Goal: Transaction & Acquisition: Purchase product/service

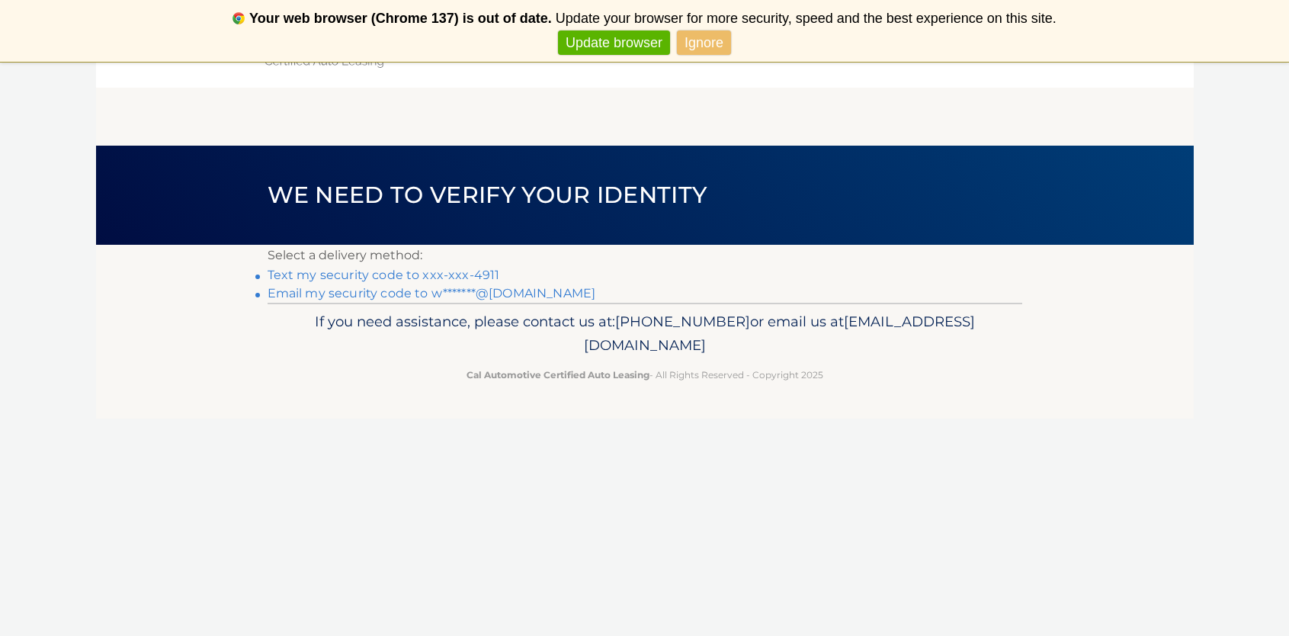
scroll to position [62, 0]
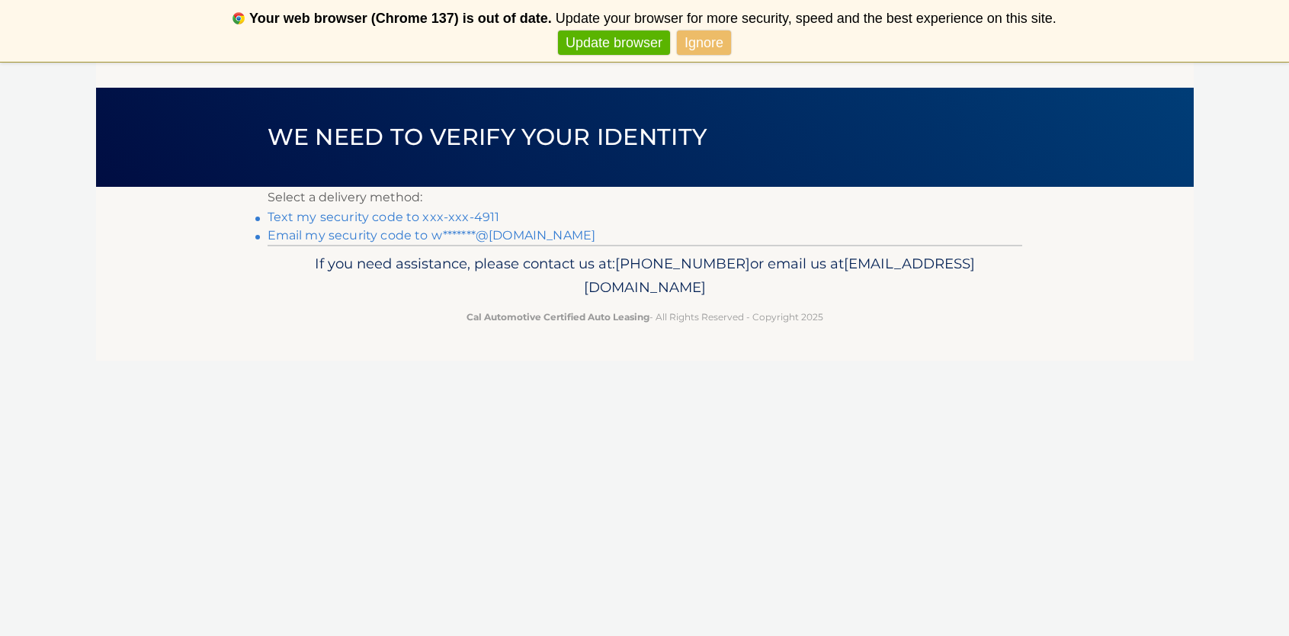
click at [408, 212] on link "Text my security code to xxx-xxx-4911" at bounding box center [384, 217] width 233 height 14
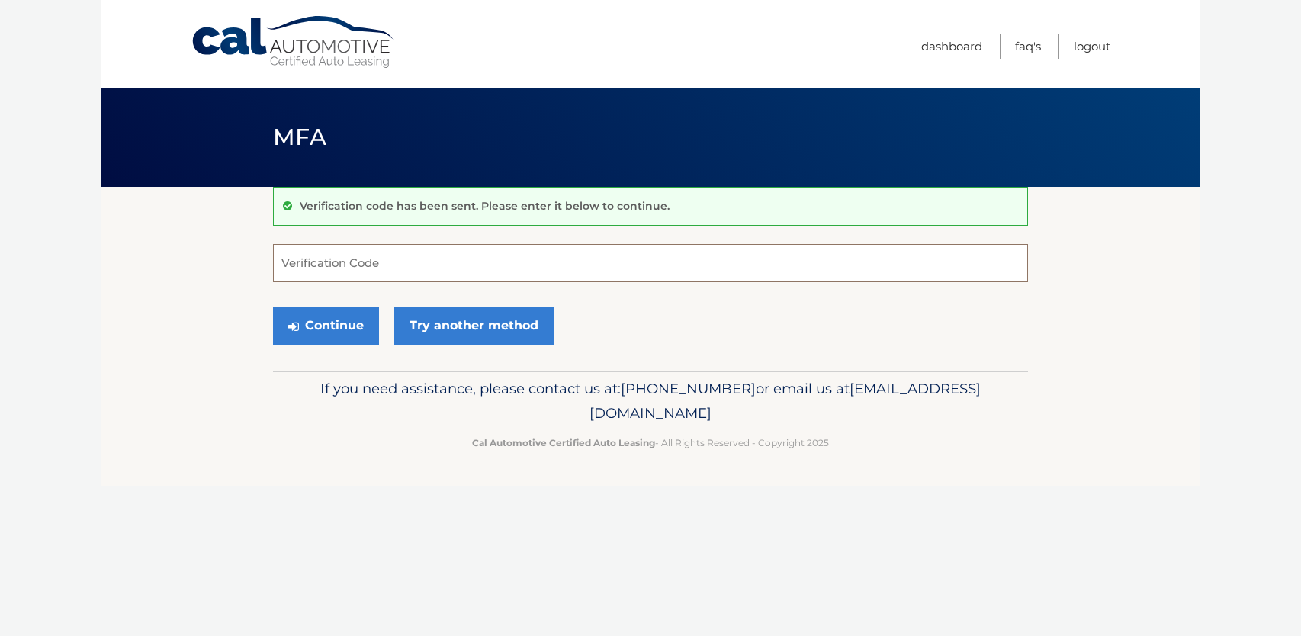
click at [438, 265] on input "Verification Code" at bounding box center [650, 263] width 755 height 38
type input "597227"
click at [359, 320] on button "Continue" at bounding box center [326, 326] width 106 height 38
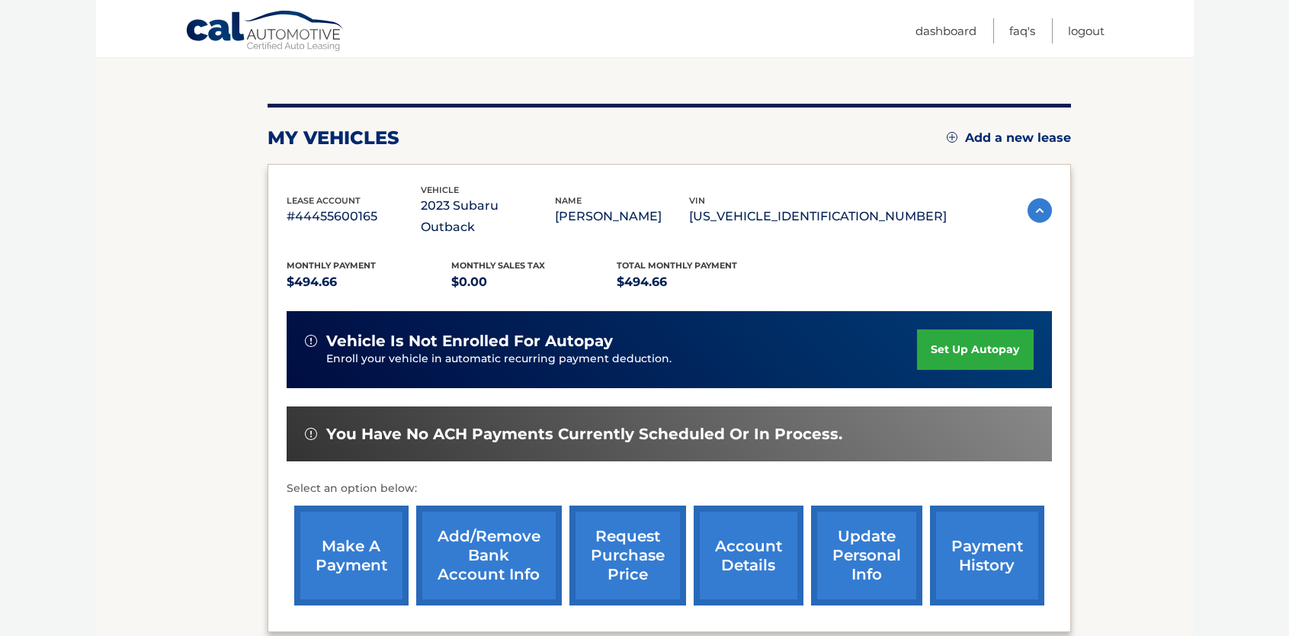
scroll to position [153, 0]
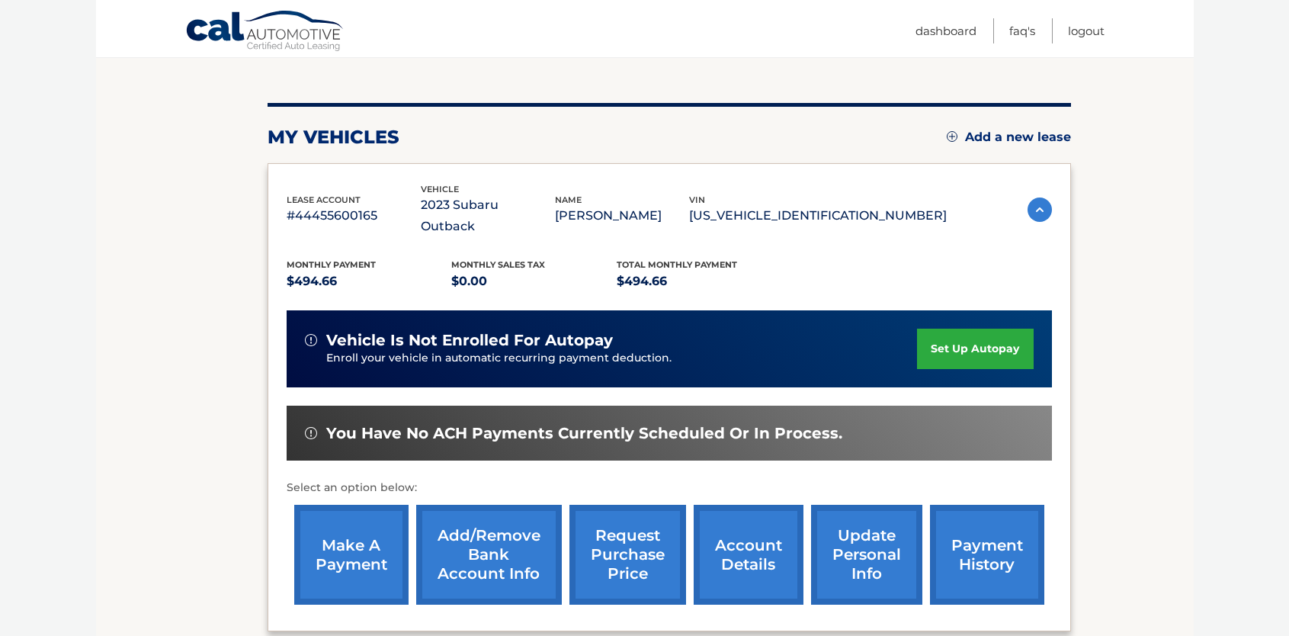
click at [341, 517] on link "make a payment" at bounding box center [351, 555] width 114 height 100
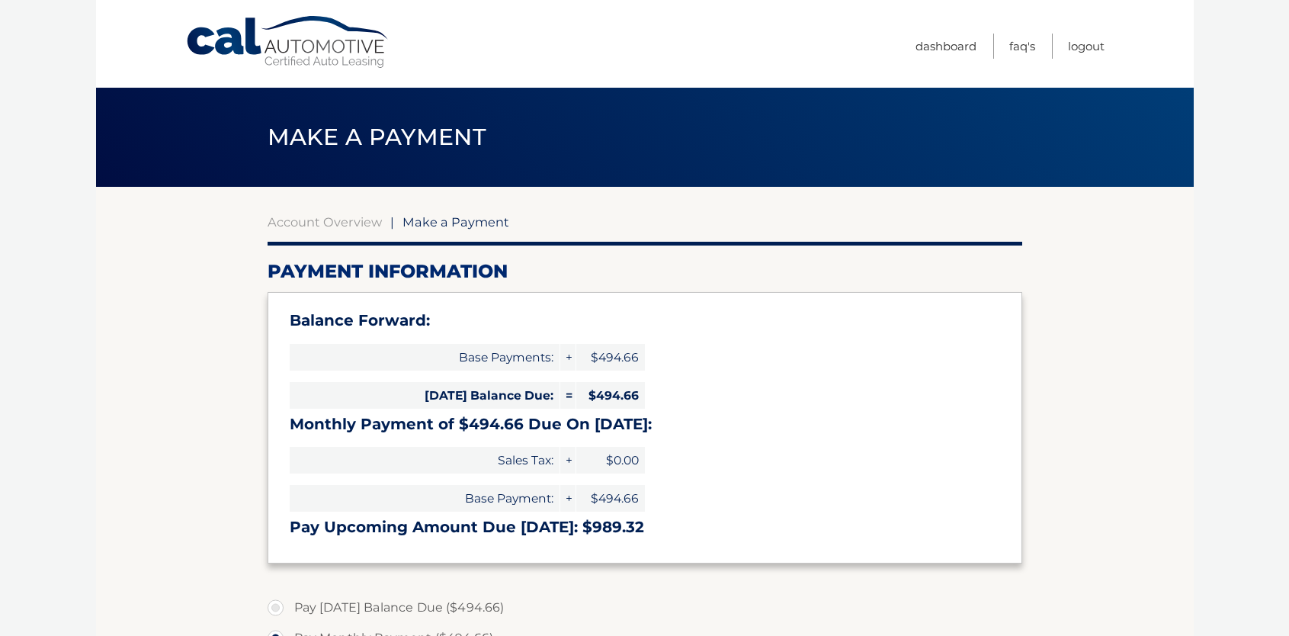
select select "YmMxNTg2YjItNWI3NS00YWM1LWE2OWMtMzYwNTVkNDRhNGUw"
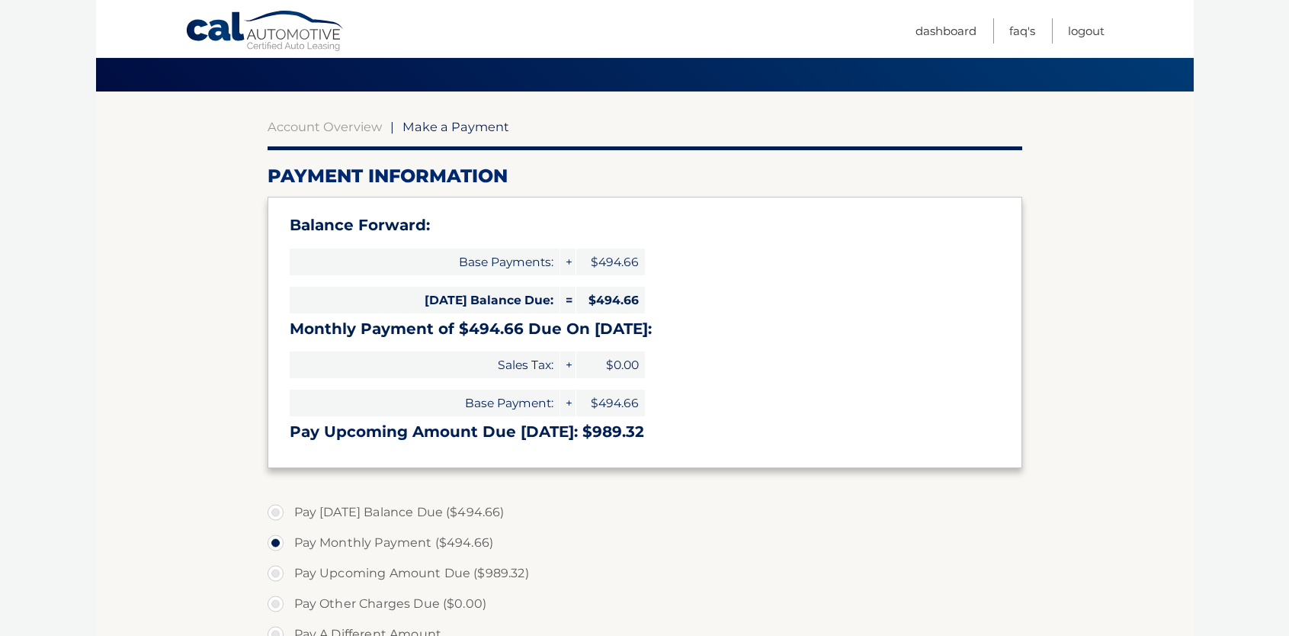
scroll to position [76, 0]
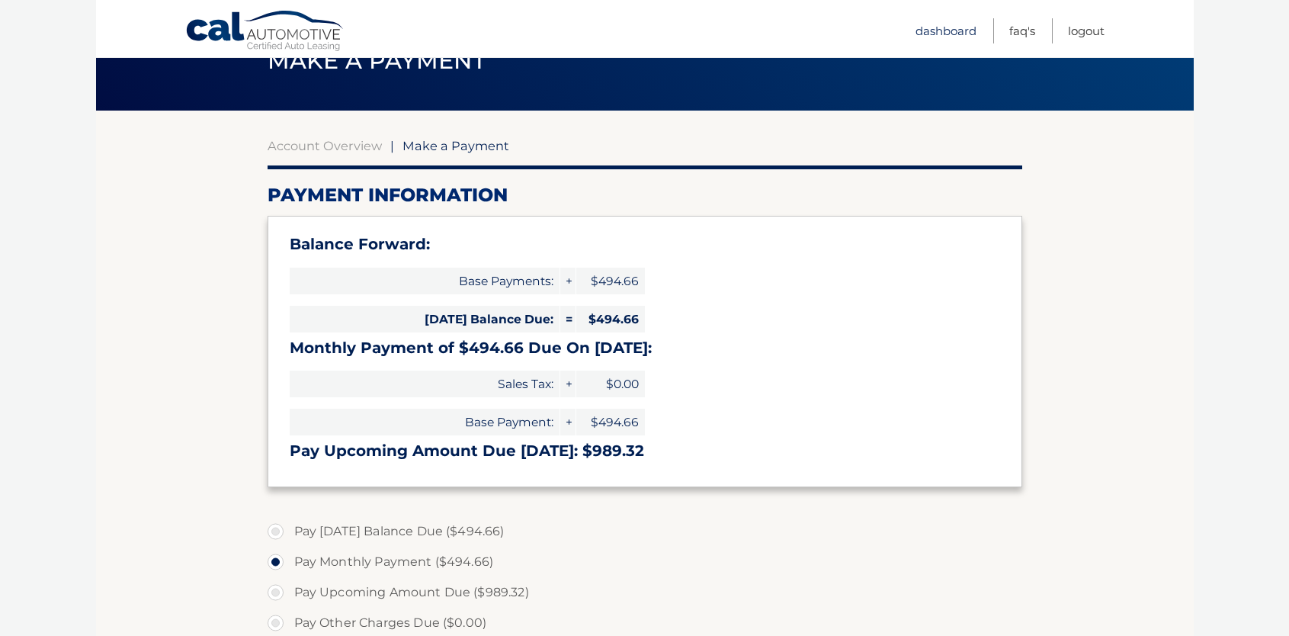
click at [930, 27] on link "Dashboard" at bounding box center [946, 30] width 61 height 25
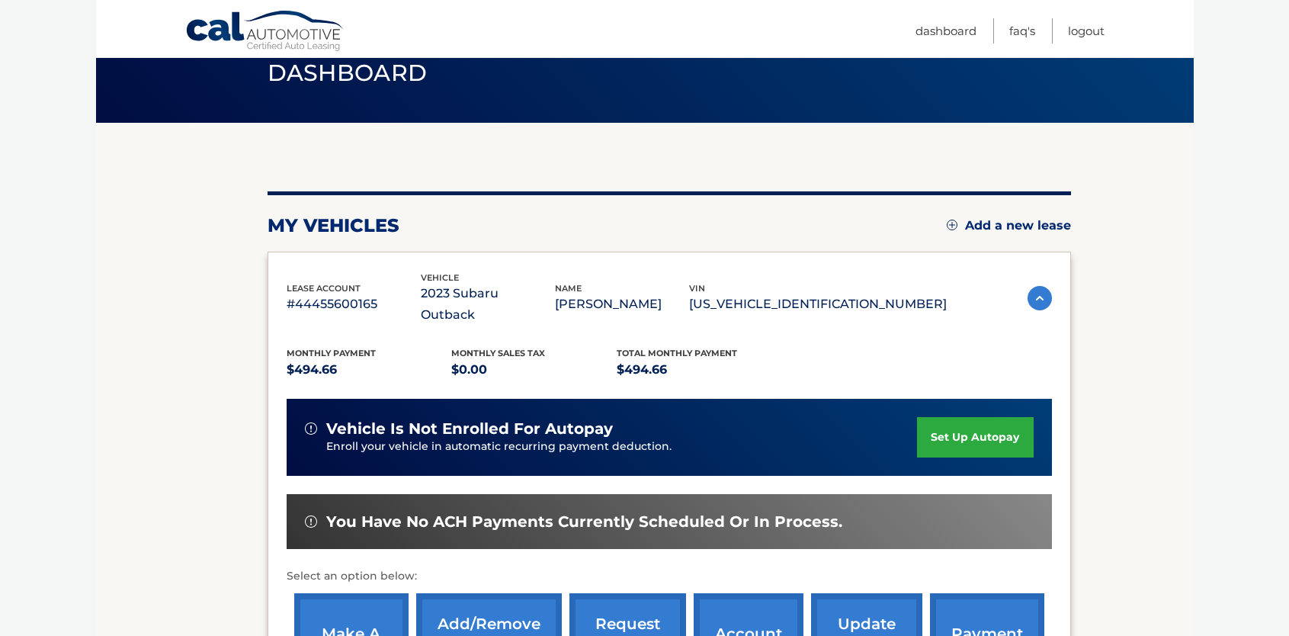
scroll to position [229, 0]
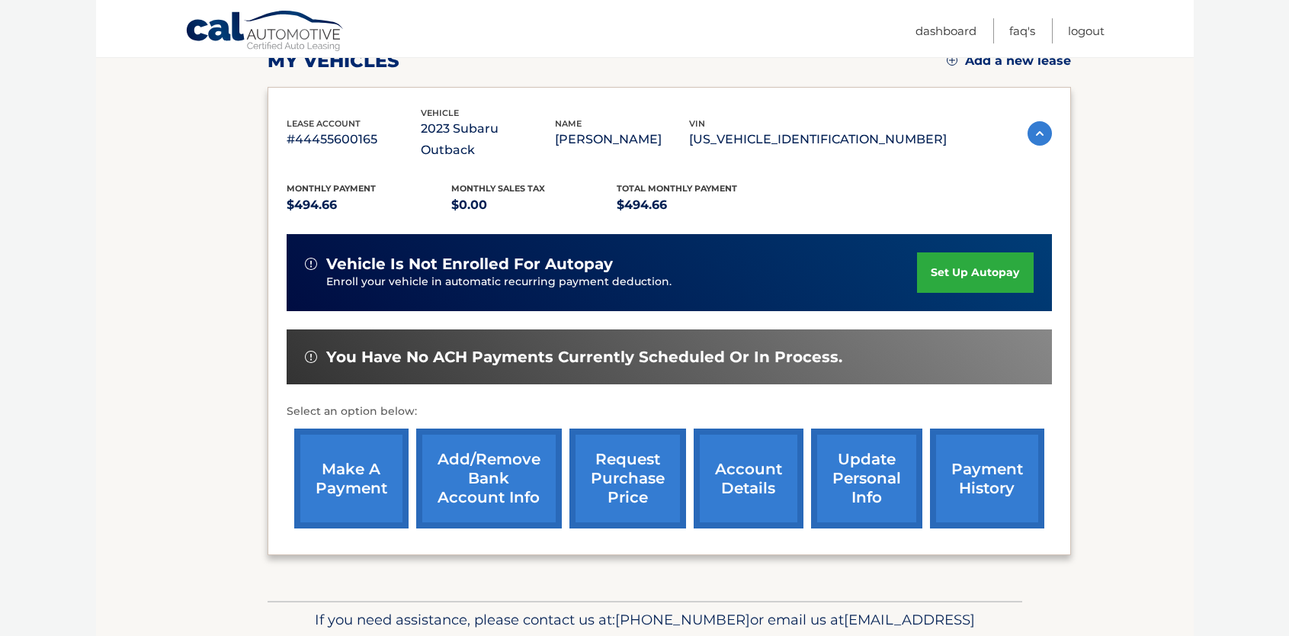
click at [969, 448] on link "payment history" at bounding box center [987, 479] width 114 height 100
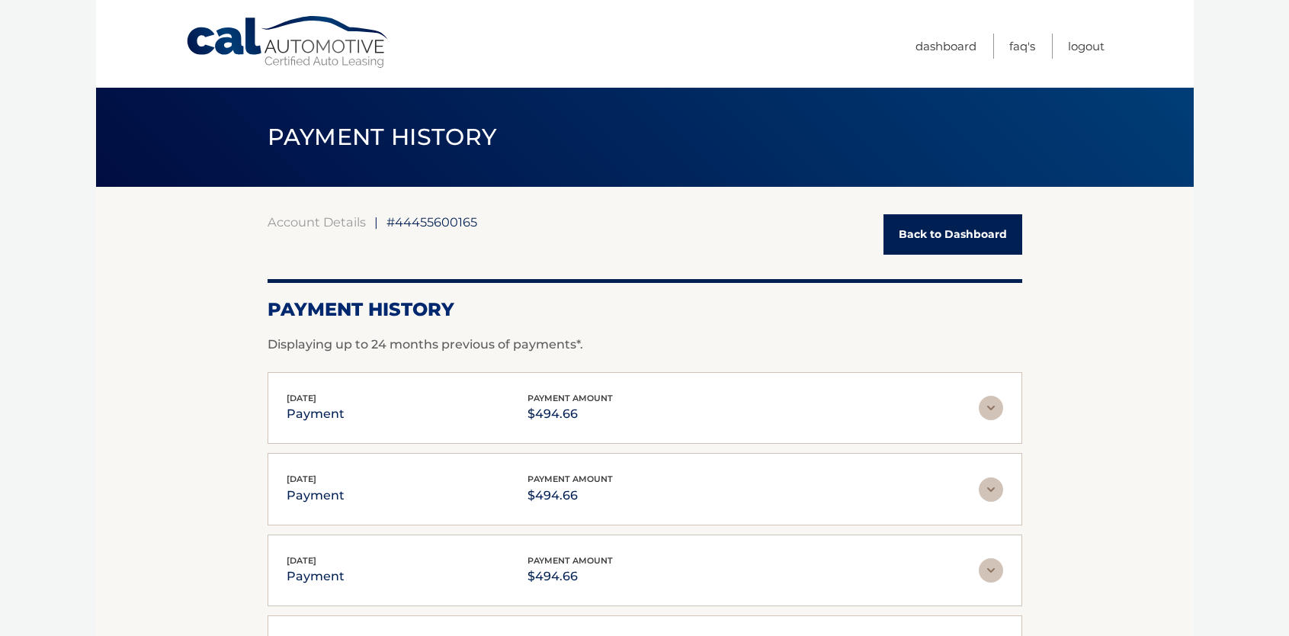
click at [946, 220] on link "Back to Dashboard" at bounding box center [953, 234] width 139 height 40
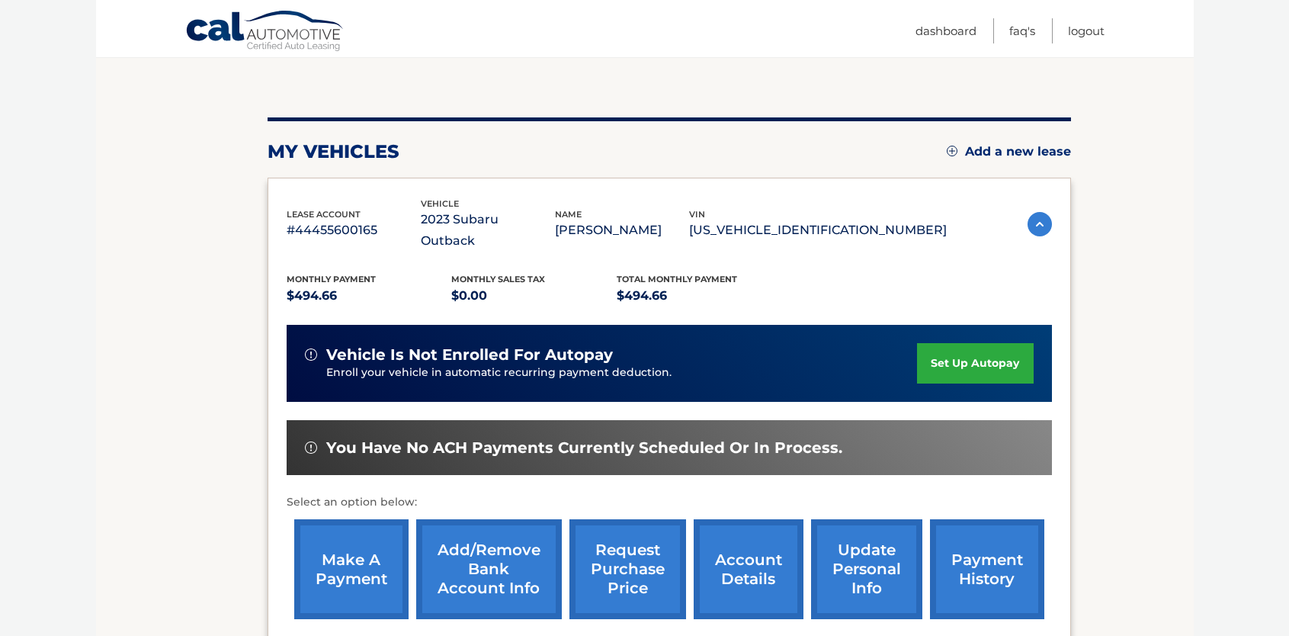
scroll to position [288, 0]
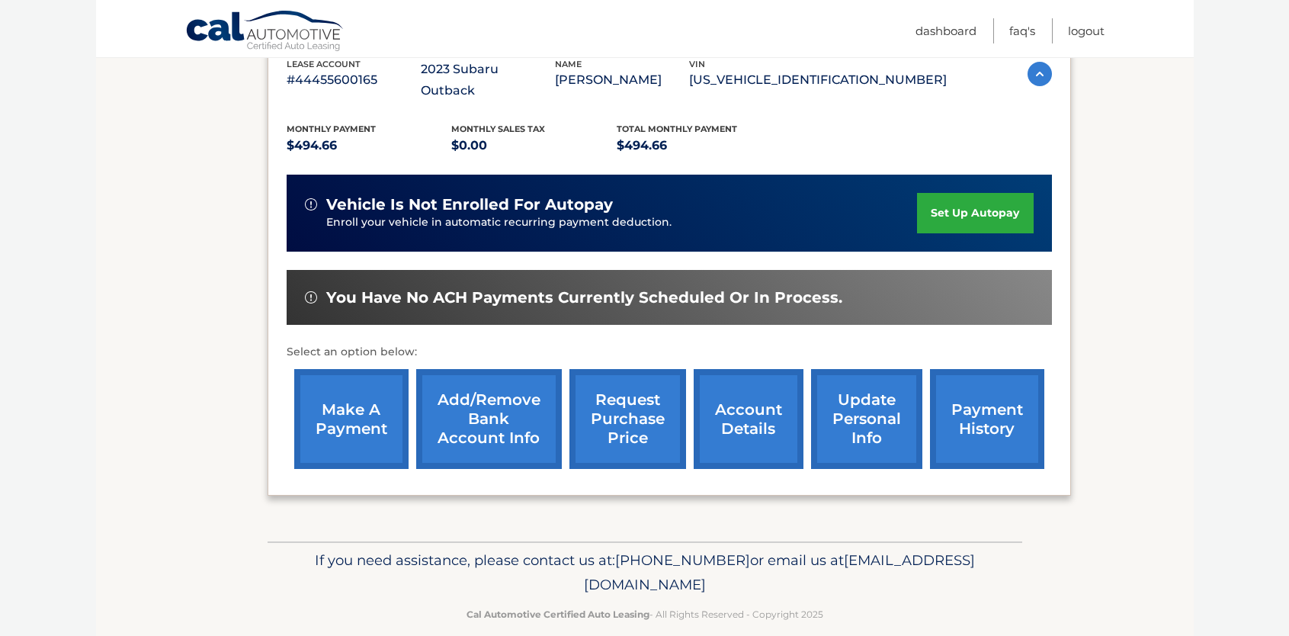
click at [339, 402] on link "make a payment" at bounding box center [351, 419] width 114 height 100
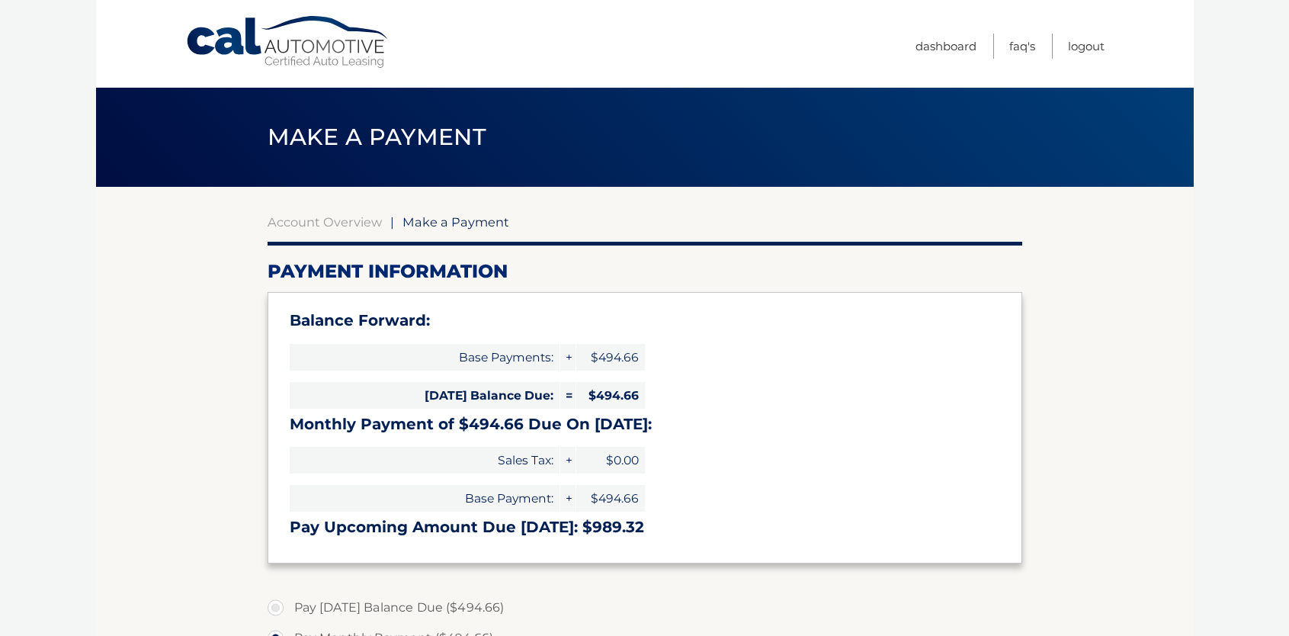
select select "YmMxNTg2YjItNWI3NS00YWM1LWE2OWMtMzYwNTVkNDRhNGUw"
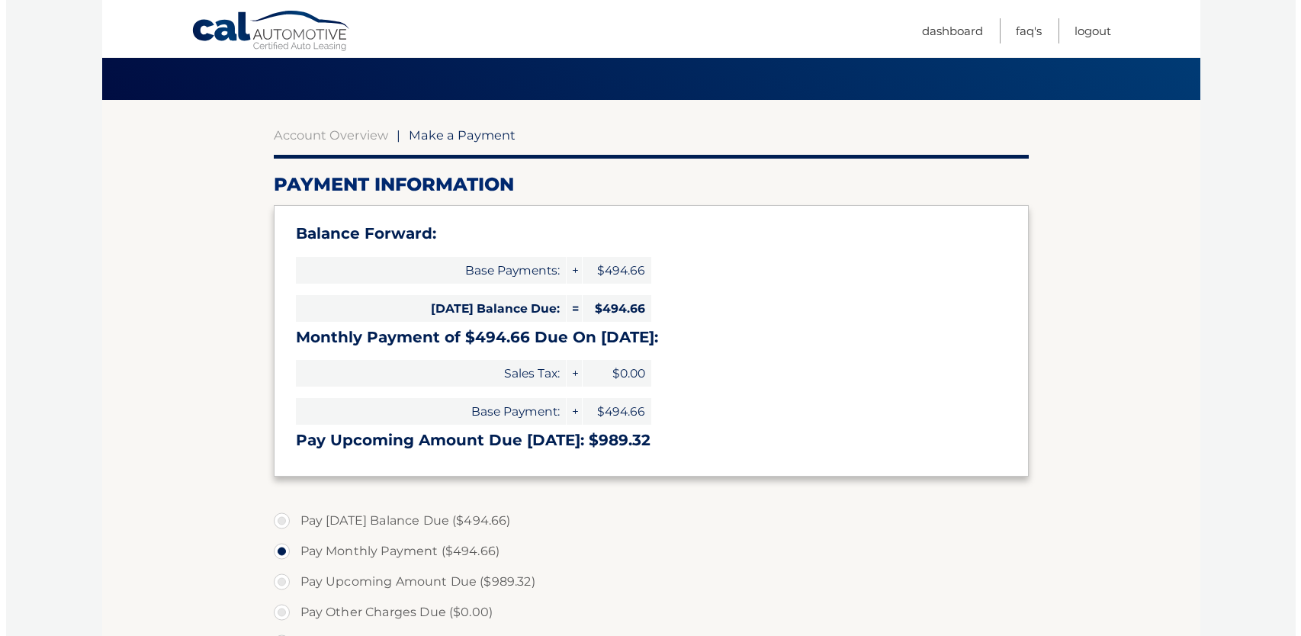
scroll to position [458, 0]
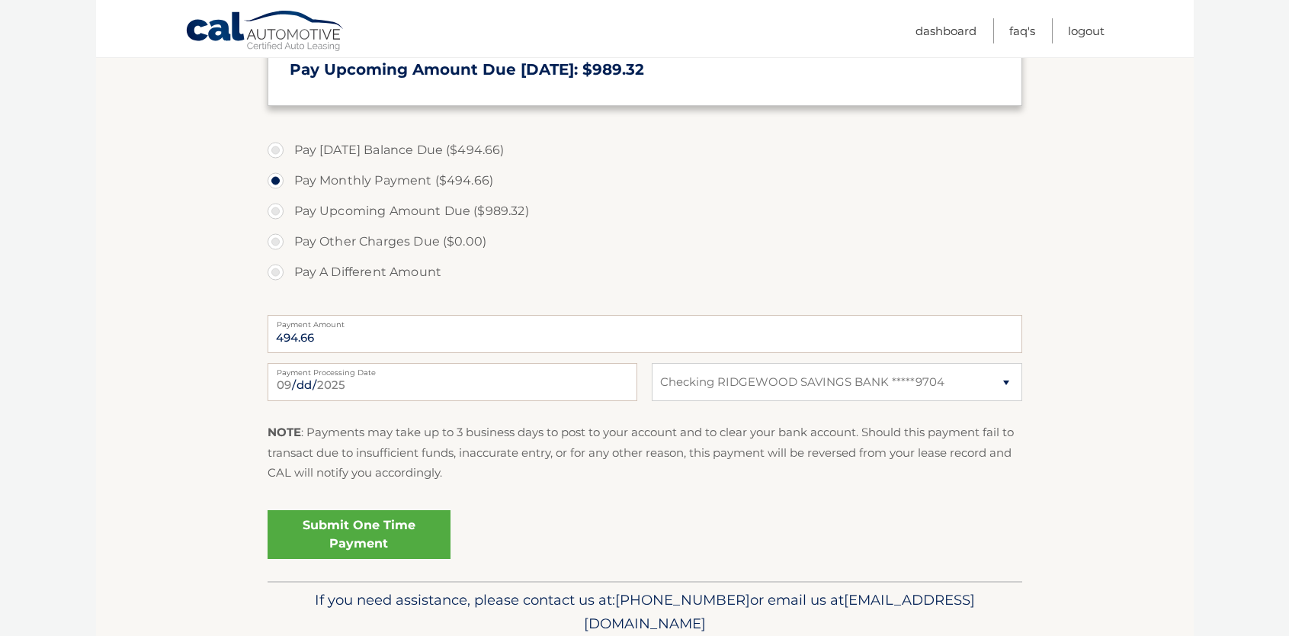
click at [278, 149] on label "Pay Today's Balance Due ($494.66)" at bounding box center [645, 150] width 755 height 31
click at [278, 149] on input "Pay Today's Balance Due ($494.66)" at bounding box center [281, 147] width 15 height 24
radio input "true"
click at [350, 527] on link "Submit One Time Payment" at bounding box center [359, 534] width 183 height 49
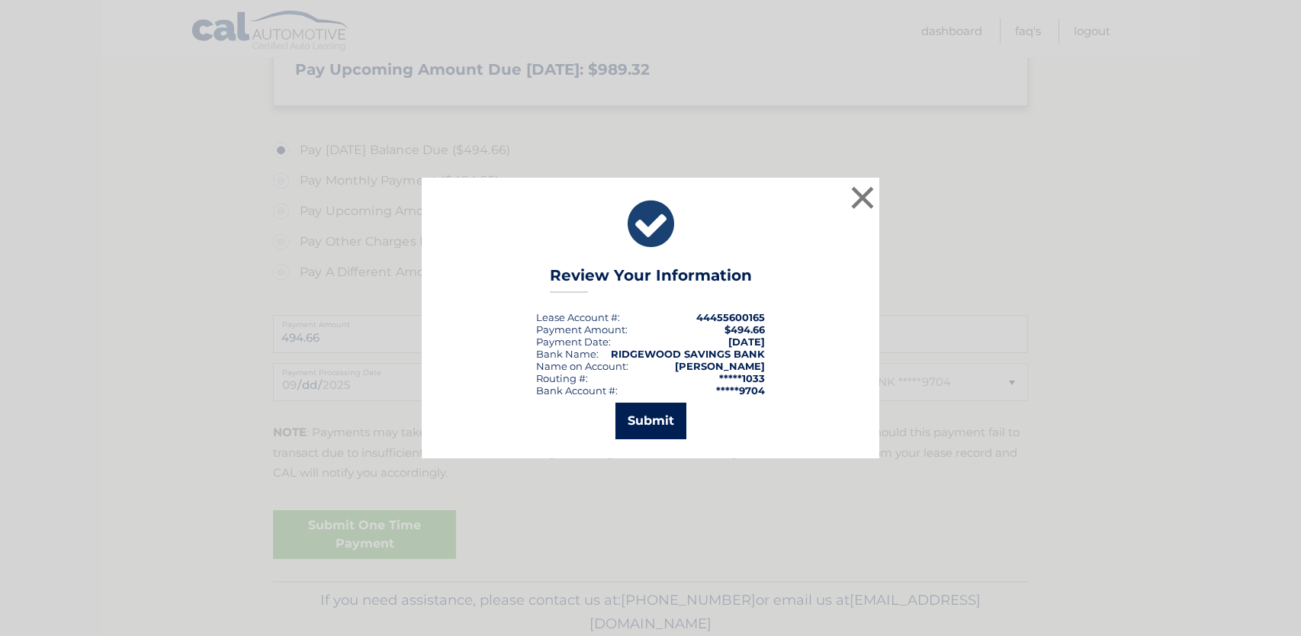
click at [662, 419] on button "Submit" at bounding box center [650, 421] width 71 height 37
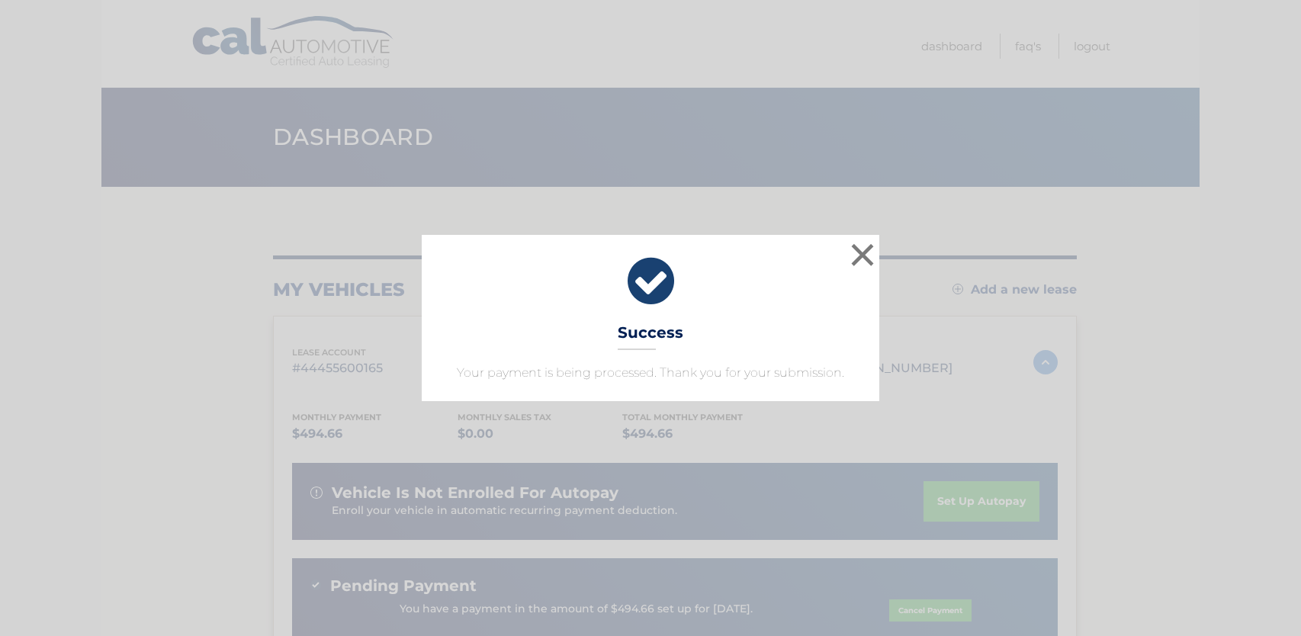
drag, startPoint x: 867, startPoint y: 223, endPoint x: 866, endPoint y: 233, distance: 10.7
click at [866, 229] on div "× Success Your payment is being processed. Thank you for your submission. Loadi…" at bounding box center [650, 318] width 1301 height 636
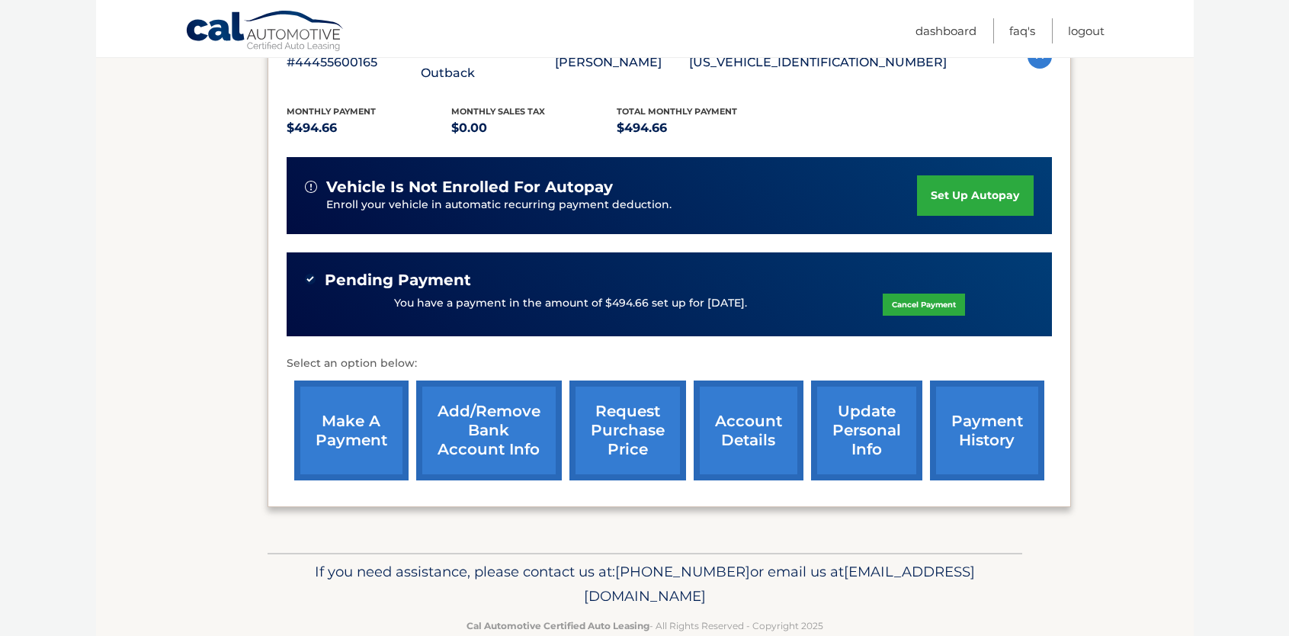
scroll to position [317, 0]
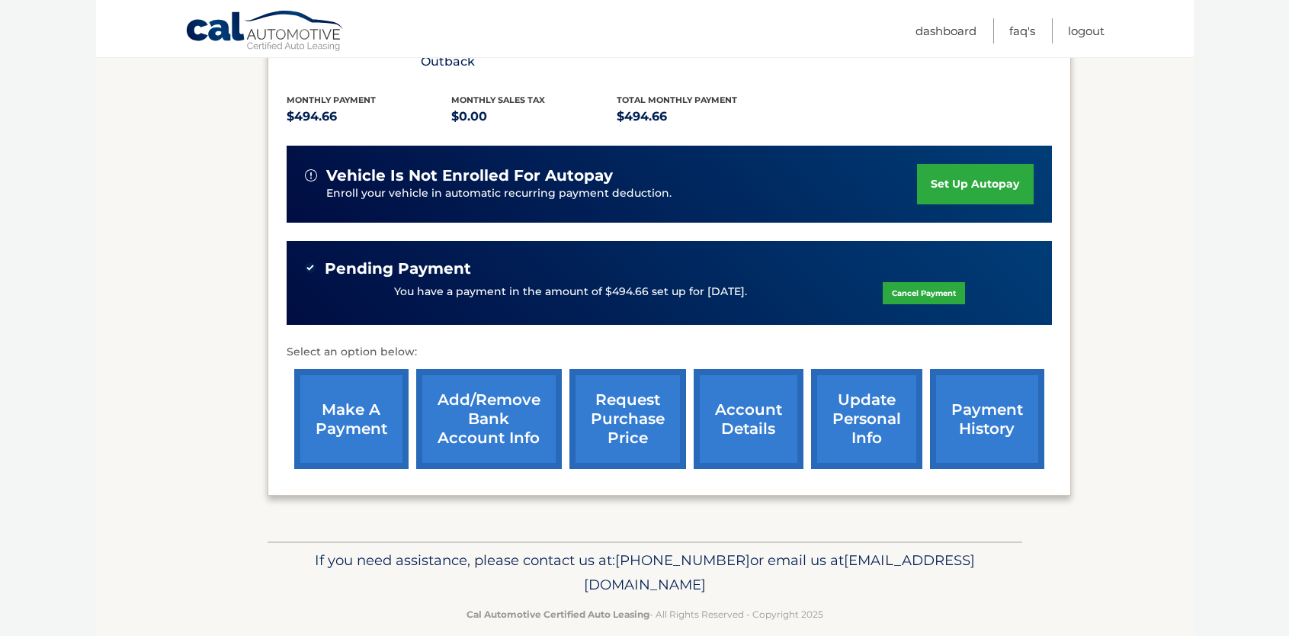
click at [968, 400] on link "payment history" at bounding box center [987, 419] width 114 height 100
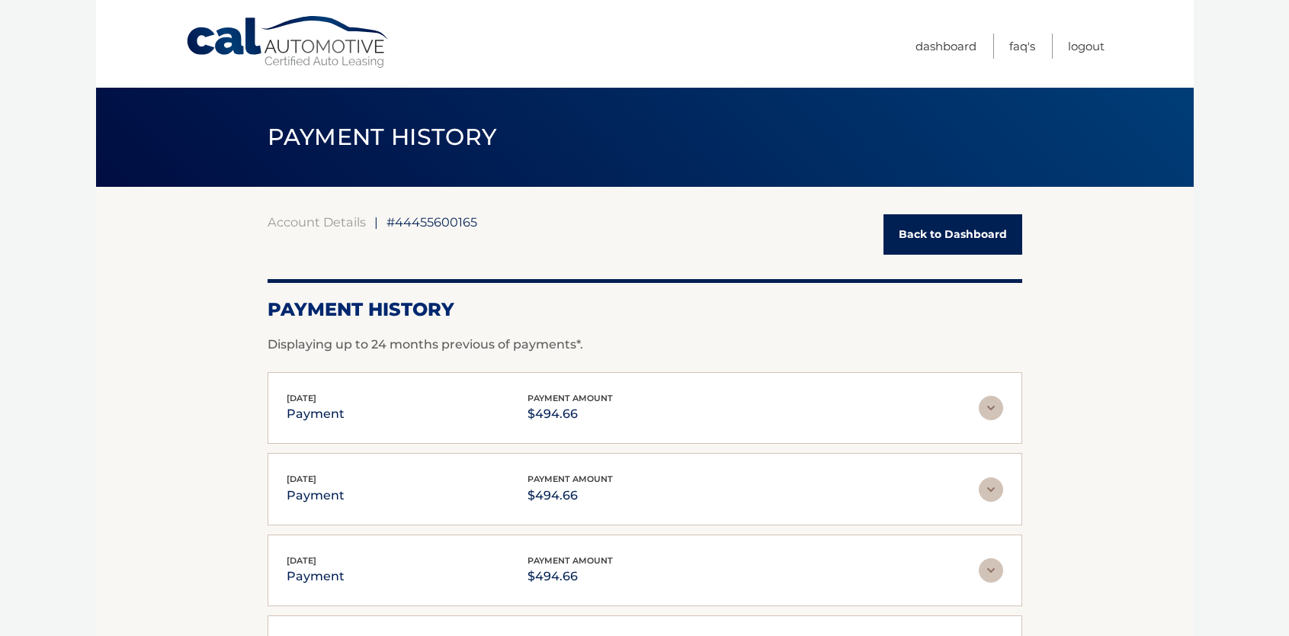
click at [999, 404] on img at bounding box center [991, 408] width 24 height 24
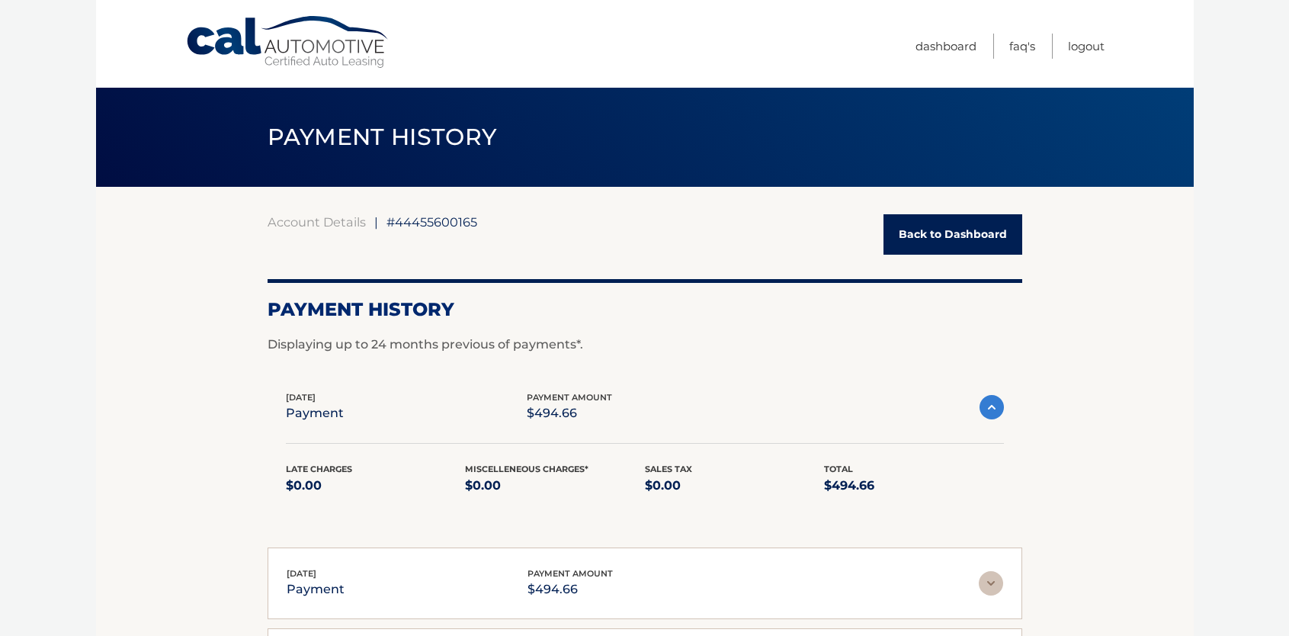
click at [994, 409] on img at bounding box center [992, 407] width 24 height 24
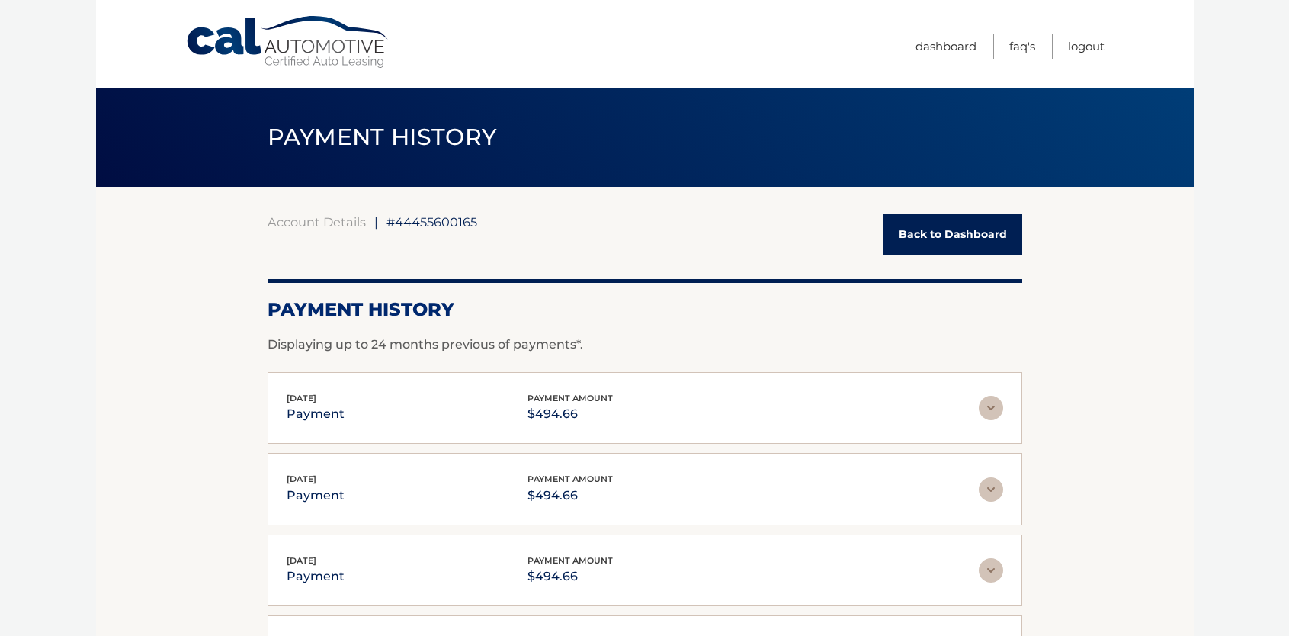
click at [945, 234] on link "Back to Dashboard" at bounding box center [953, 234] width 139 height 40
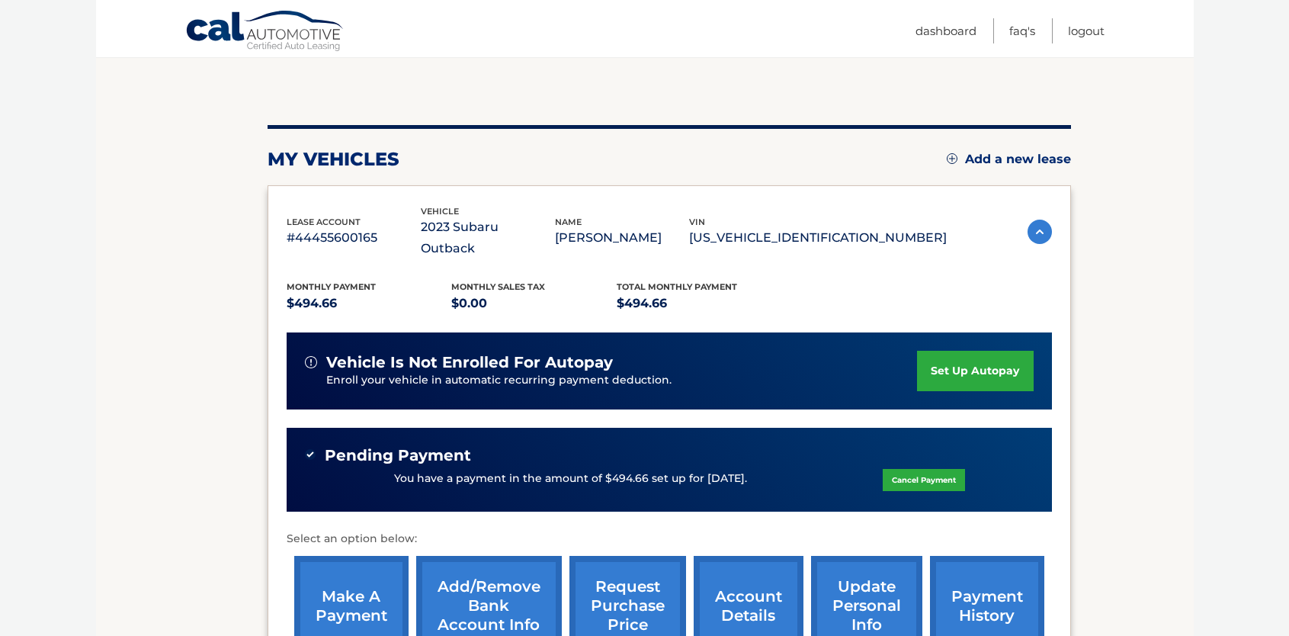
scroll to position [317, 0]
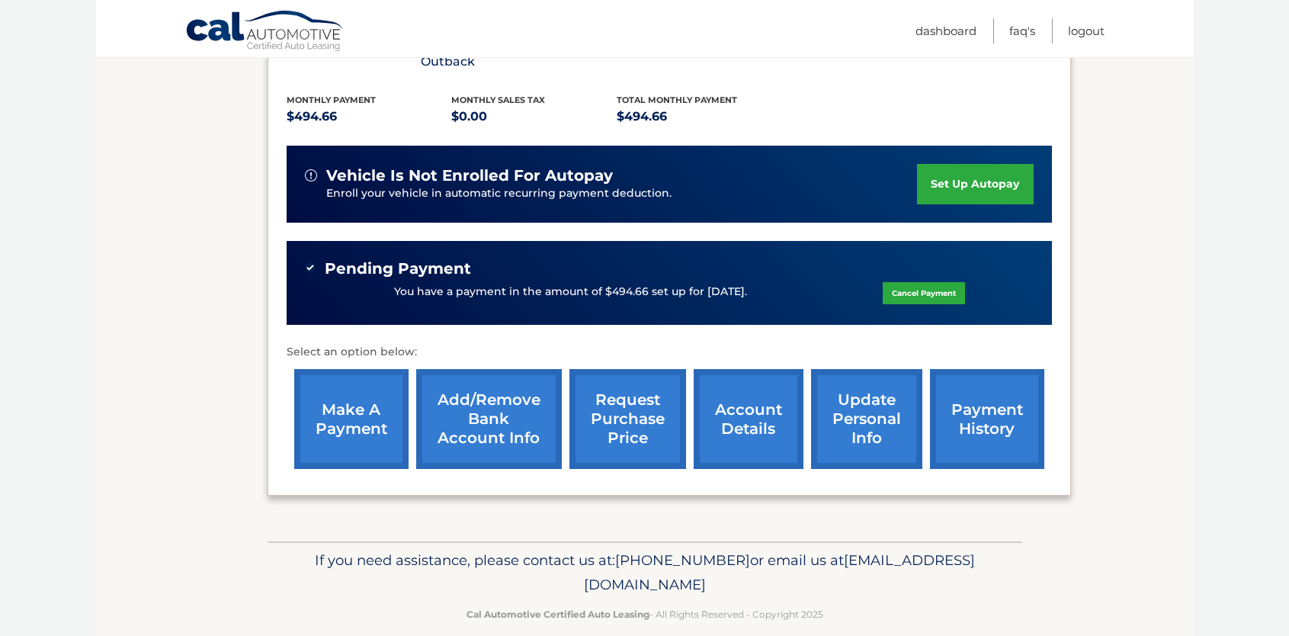
click at [647, 408] on link "request purchase price" at bounding box center [628, 419] width 117 height 100
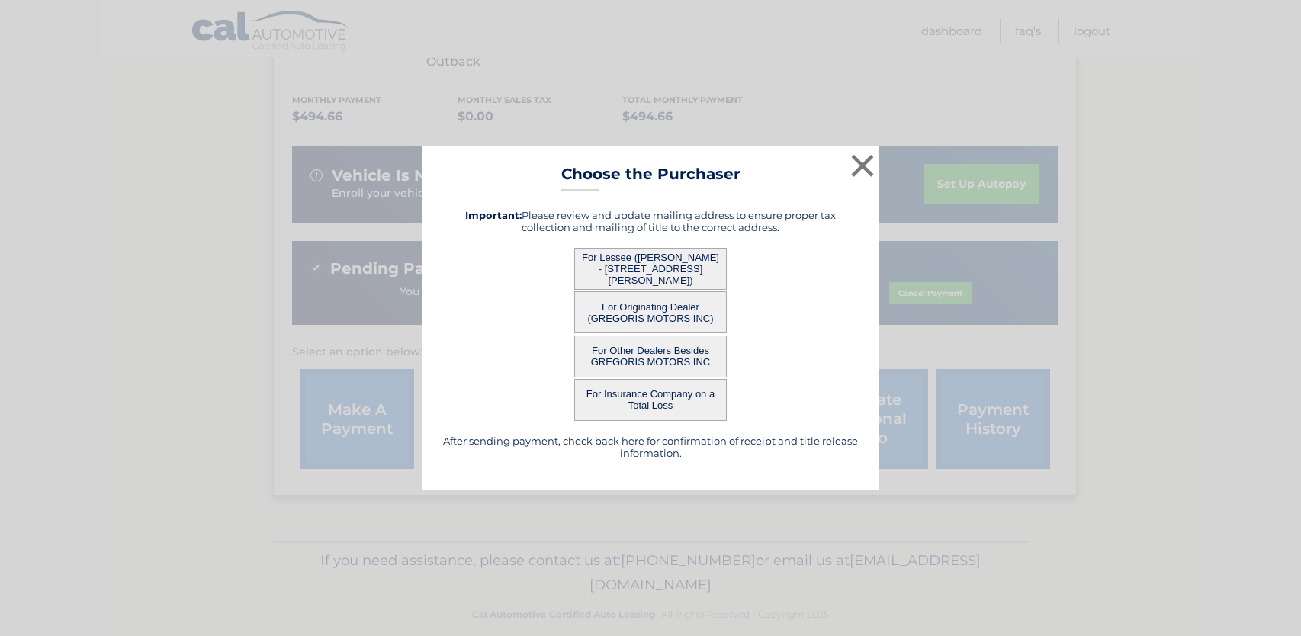
click at [687, 269] on button "For Lessee ([PERSON_NAME] - [STREET_ADDRESS][PERSON_NAME])" at bounding box center [650, 269] width 153 height 42
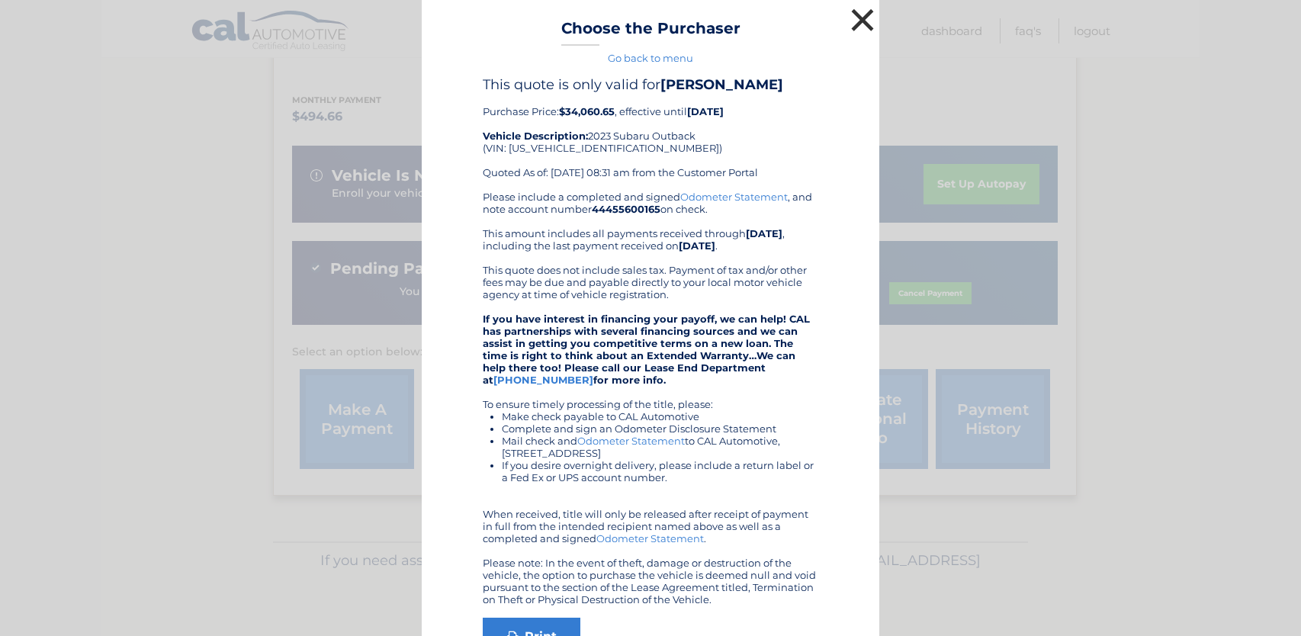
click at [857, 19] on button "×" at bounding box center [862, 20] width 31 height 31
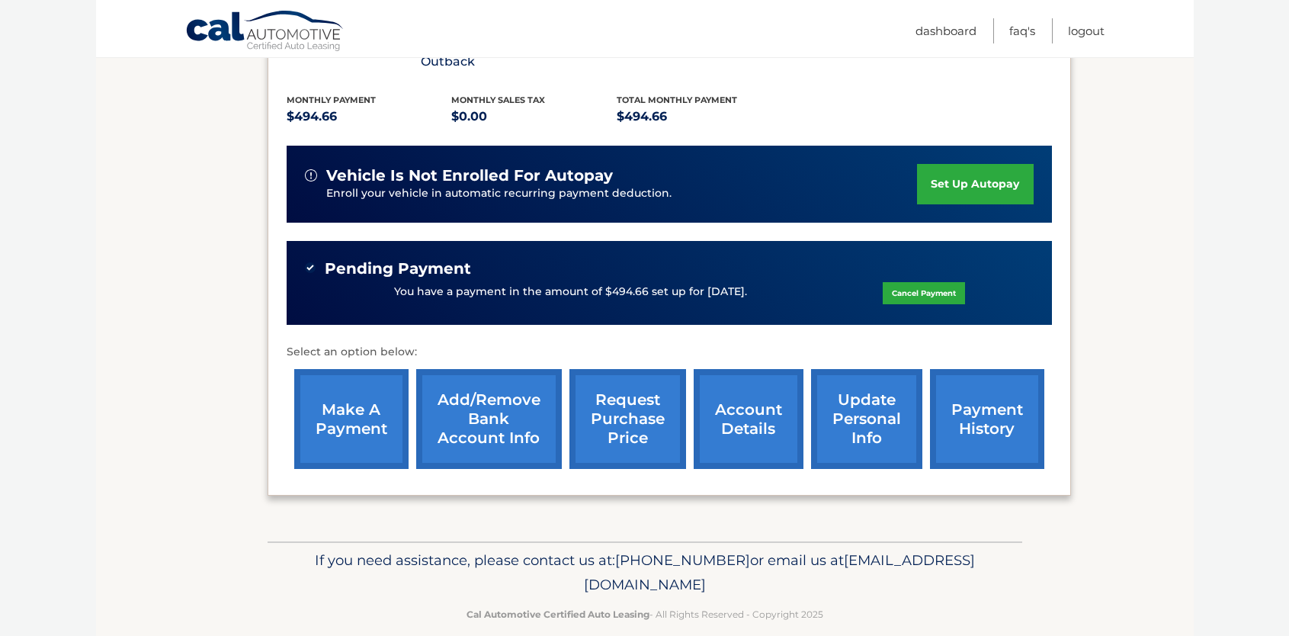
click at [652, 412] on link "request purchase price" at bounding box center [628, 419] width 117 height 100
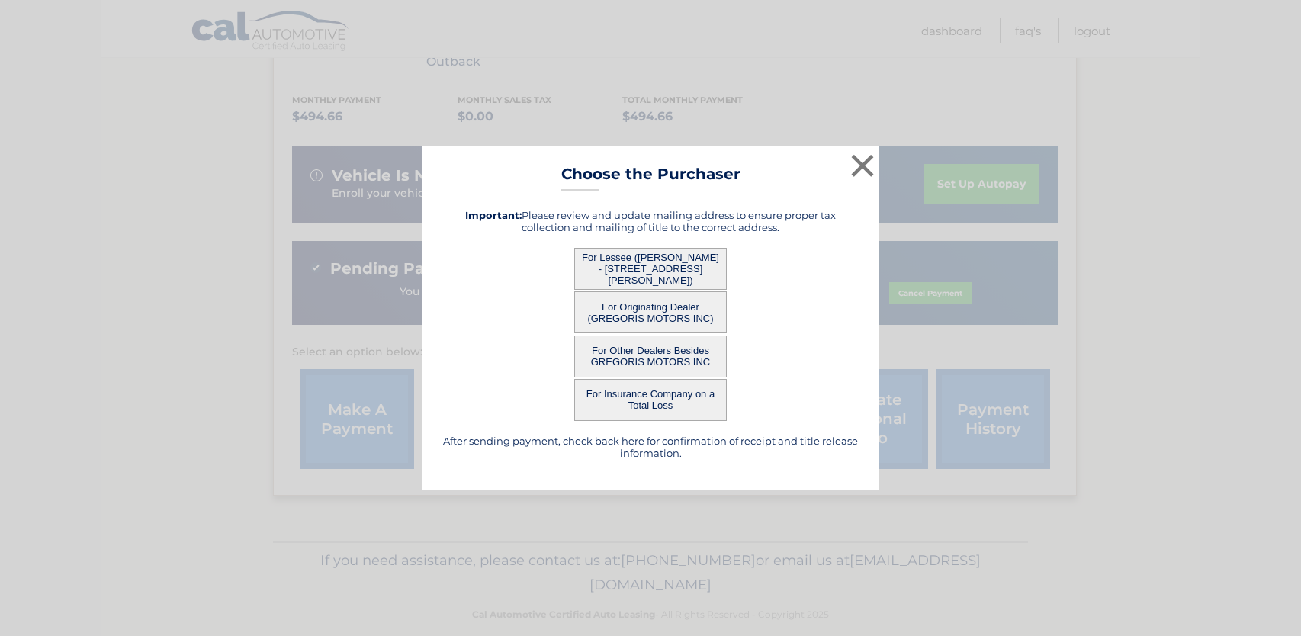
click at [677, 400] on button "For Insurance Company on a Total Loss" at bounding box center [650, 400] width 153 height 42
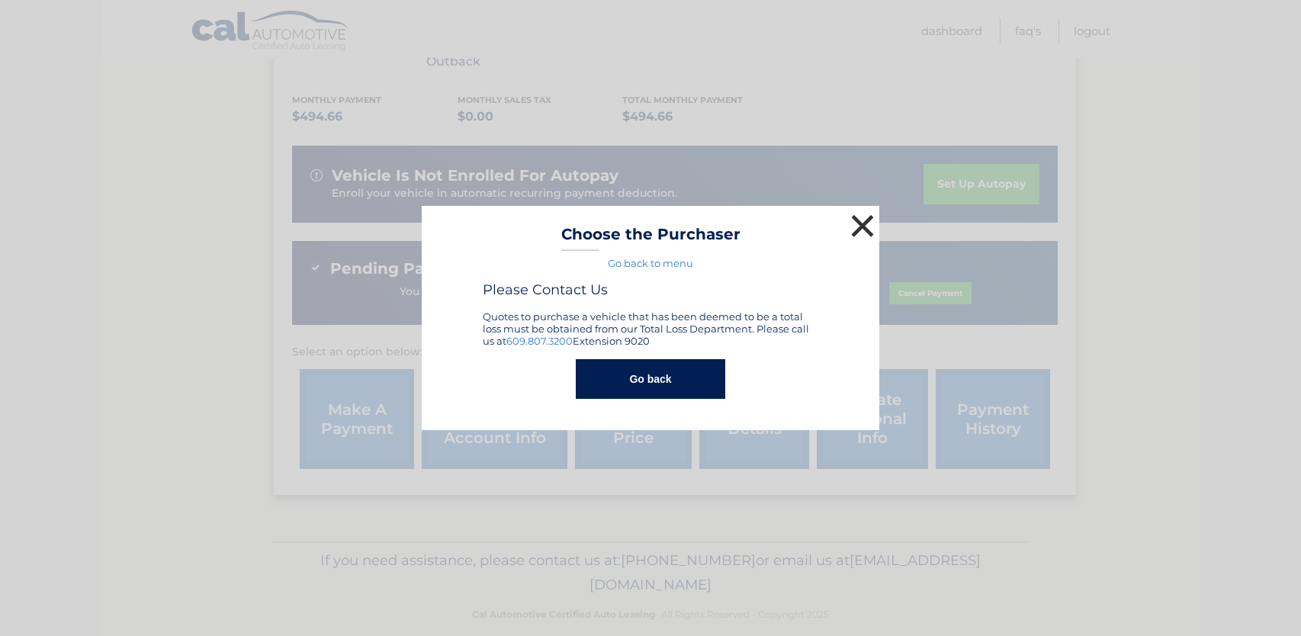
click at [849, 233] on button "×" at bounding box center [862, 225] width 31 height 31
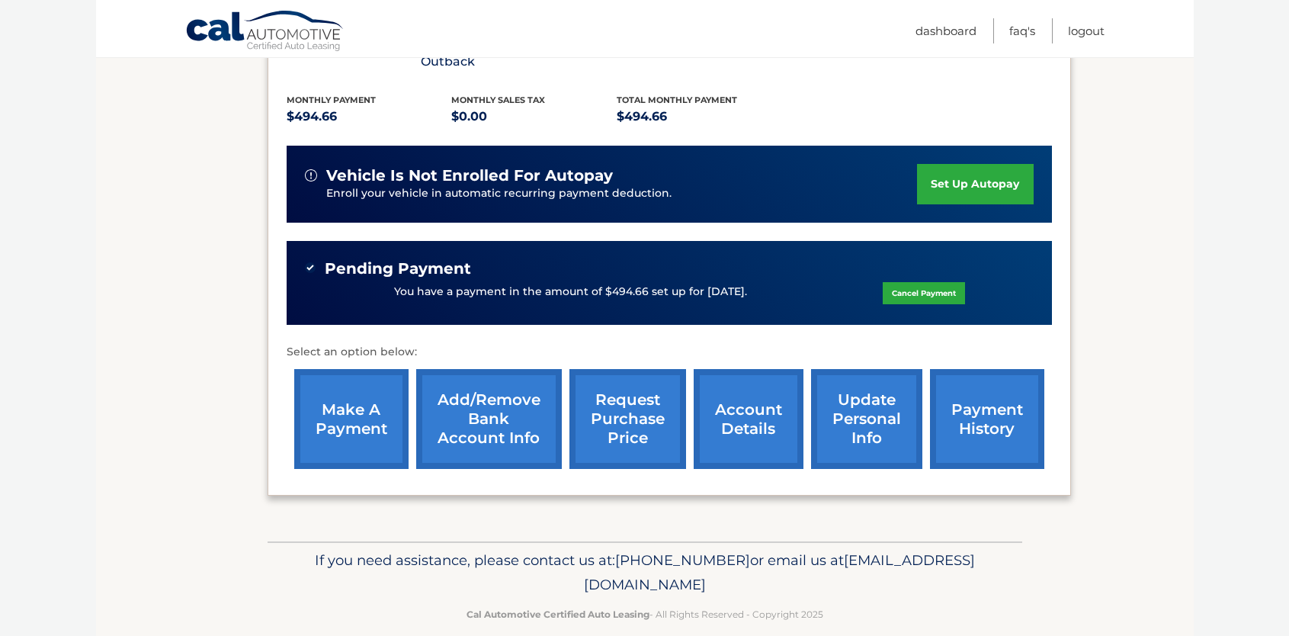
click at [641, 399] on link "request purchase price" at bounding box center [628, 419] width 117 height 100
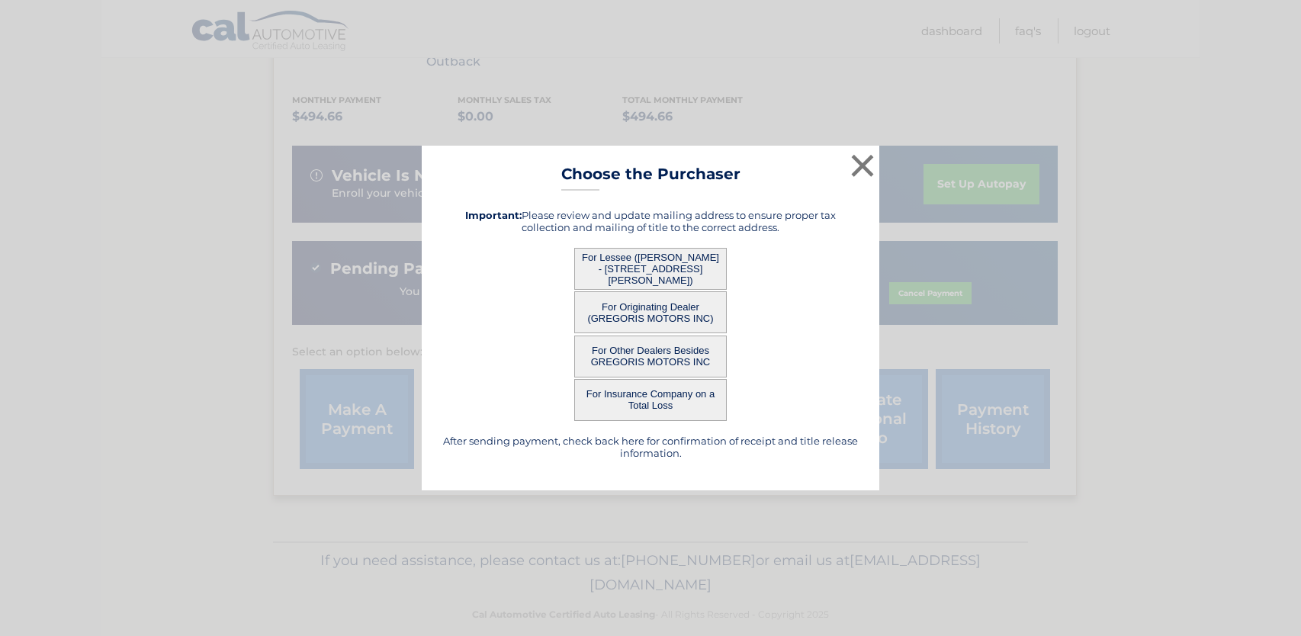
click at [664, 304] on button "For Originating Dealer (GREGORIS MOTORS INC)" at bounding box center [650, 312] width 153 height 42
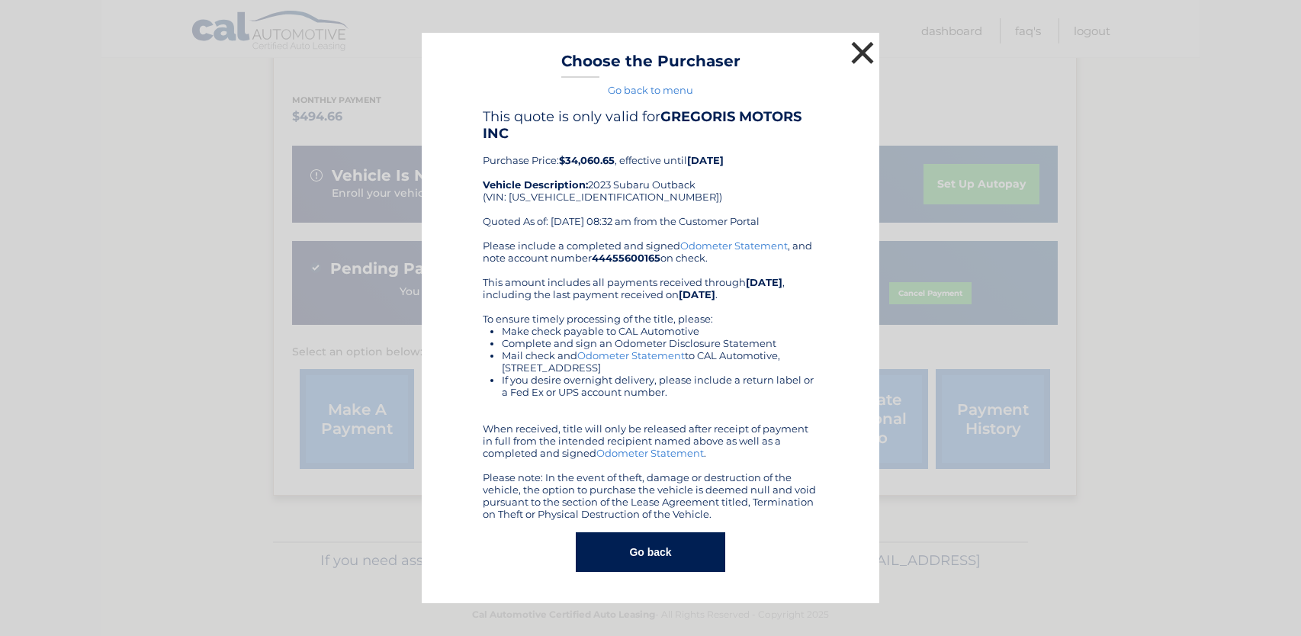
click at [864, 53] on button "×" at bounding box center [862, 52] width 31 height 31
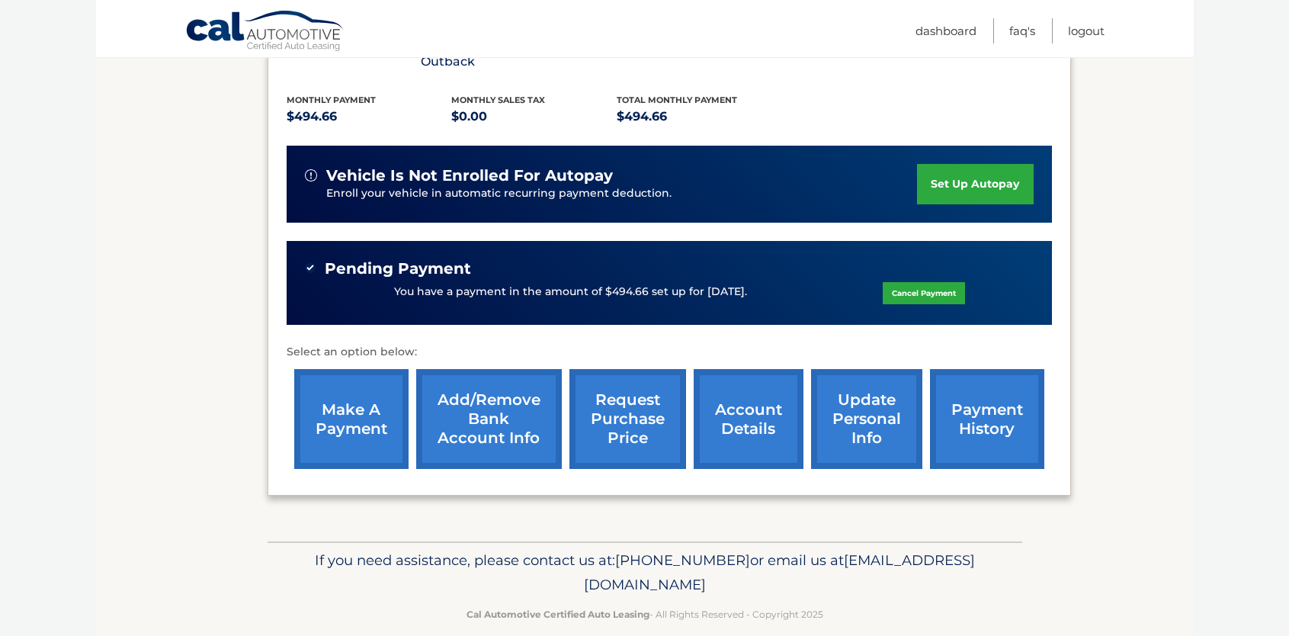
click at [750, 409] on link "account details" at bounding box center [749, 419] width 110 height 100
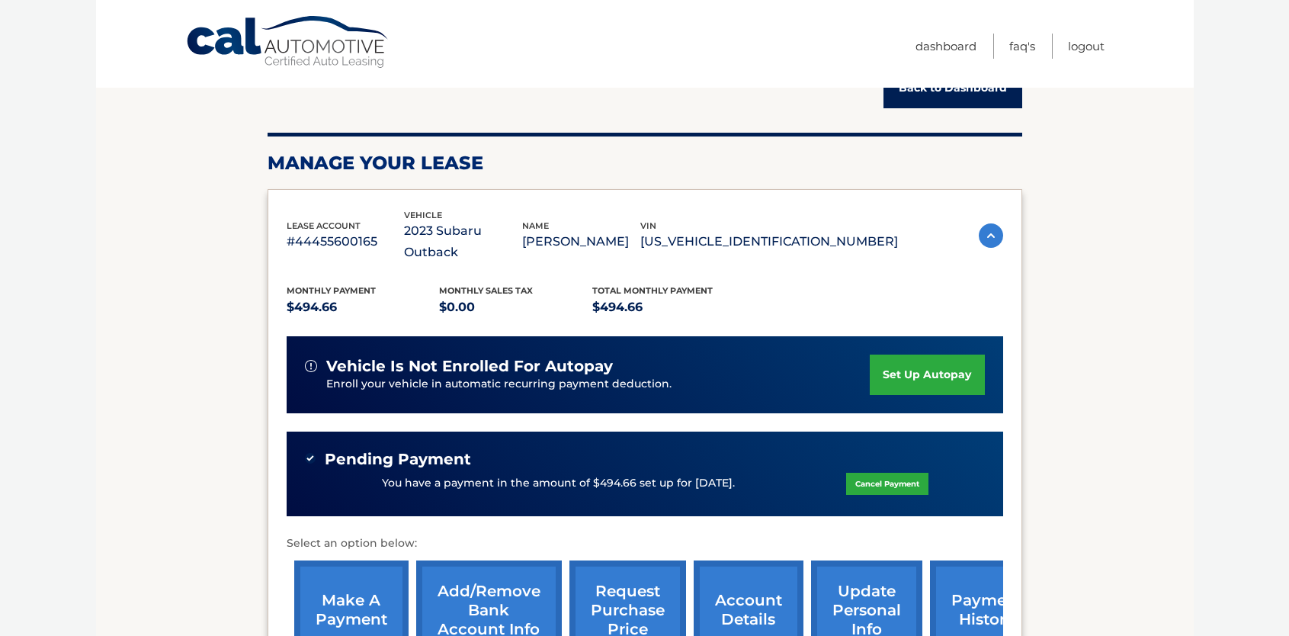
scroll to position [153, 0]
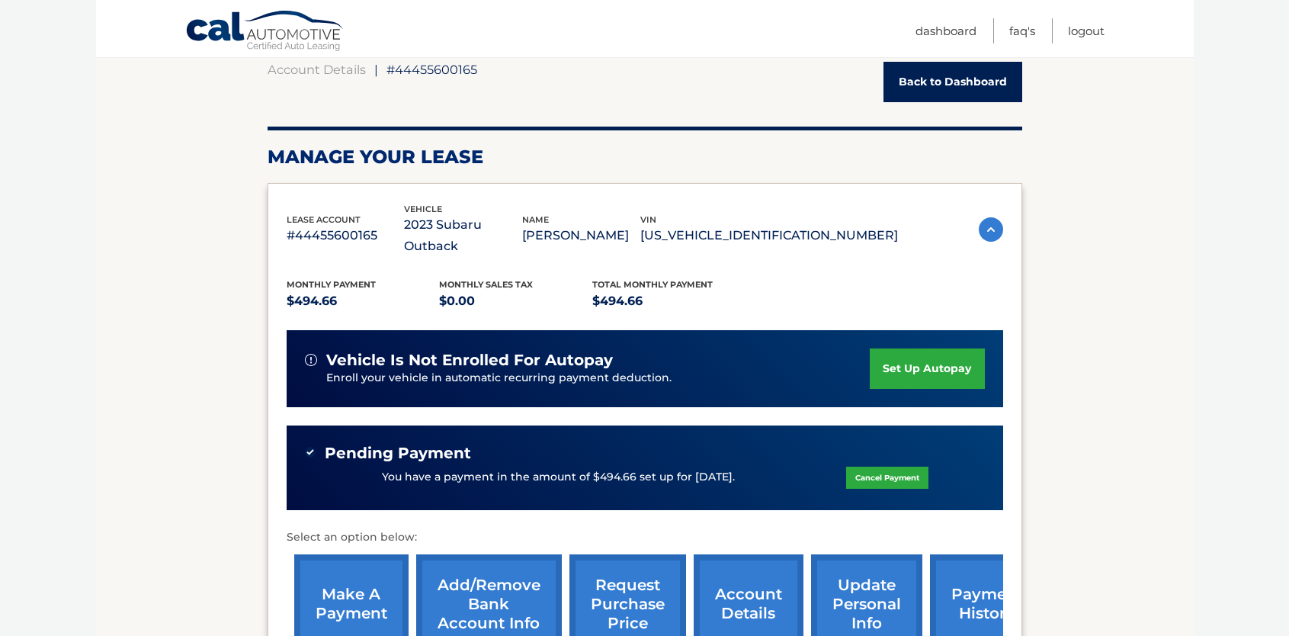
click at [894, 467] on link "Cancel Payment" at bounding box center [887, 478] width 82 height 22
click at [498, 469] on p "You have a payment in the amount of $494.66 set up for [DATE]." at bounding box center [558, 477] width 353 height 17
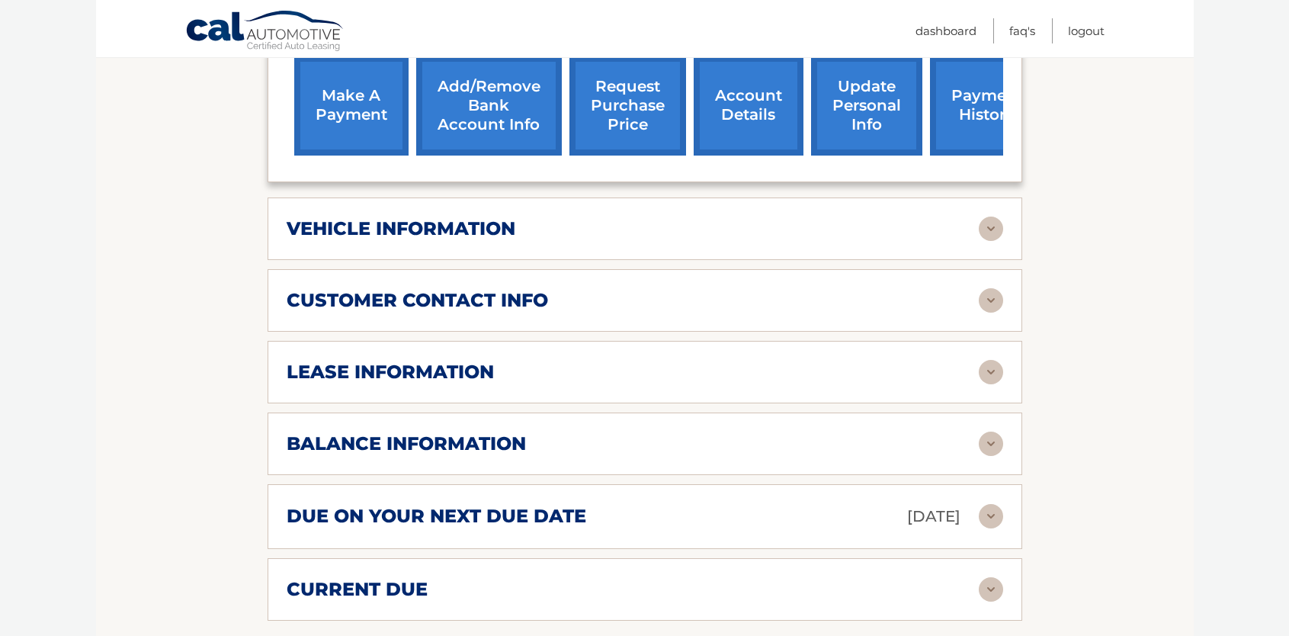
scroll to position [686, 0]
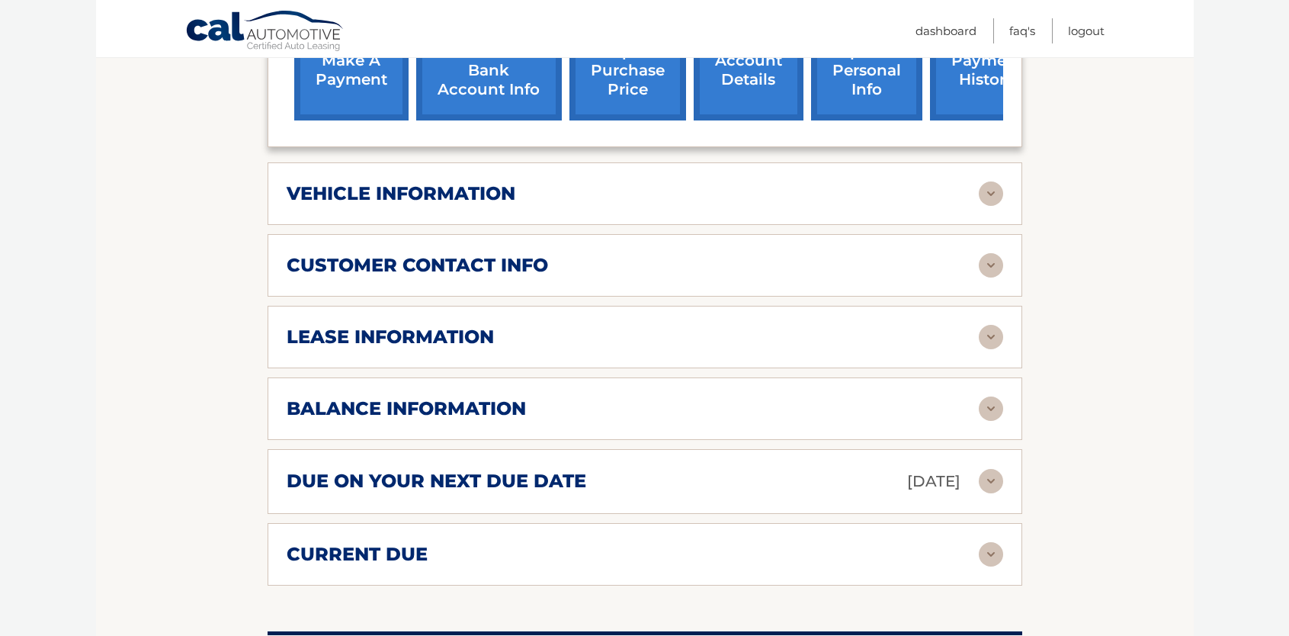
click at [993, 397] on img at bounding box center [991, 409] width 24 height 24
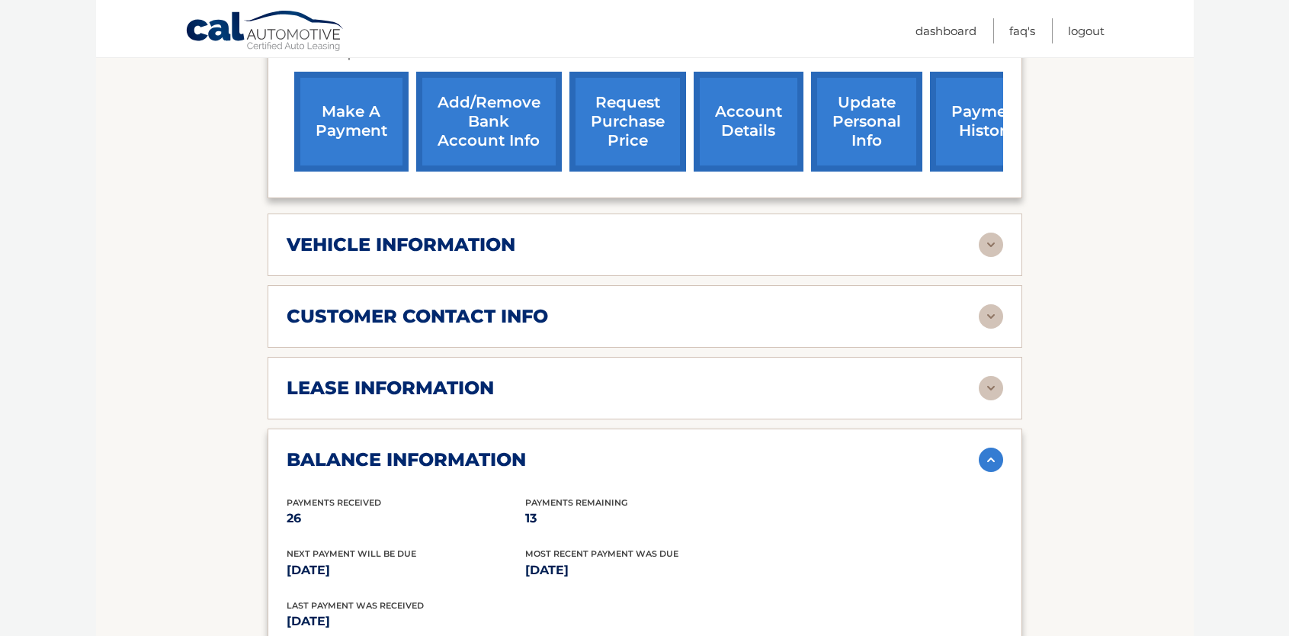
scroll to position [534, 0]
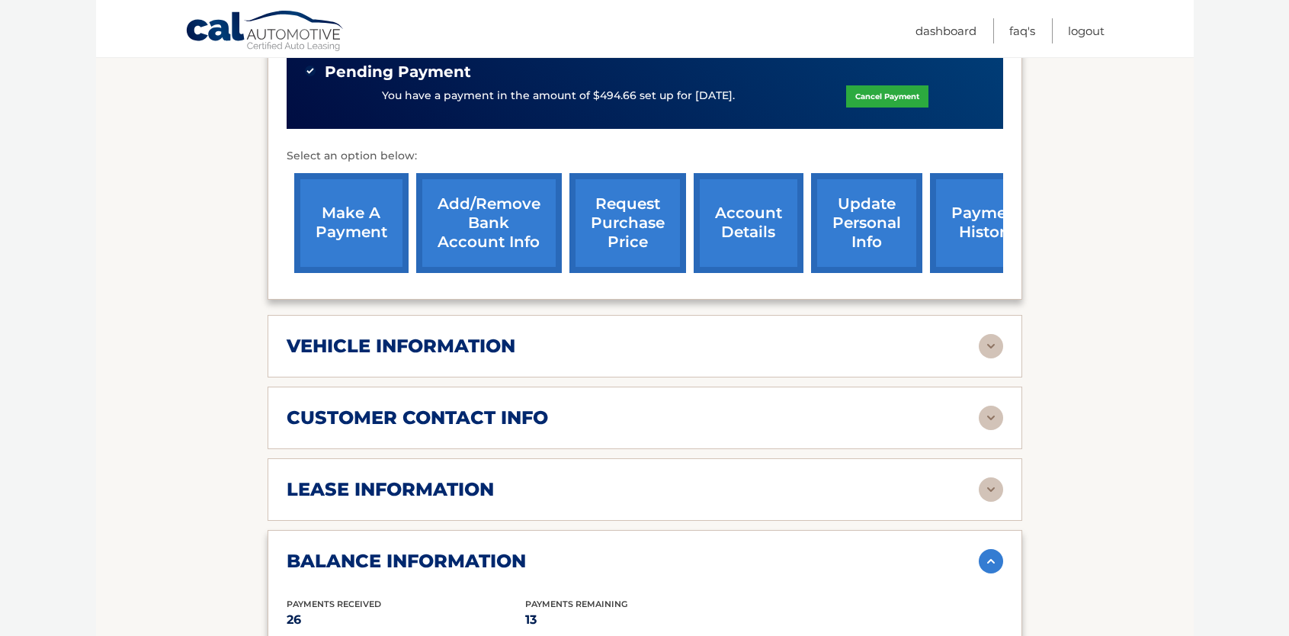
click at [995, 477] on img at bounding box center [991, 489] width 24 height 24
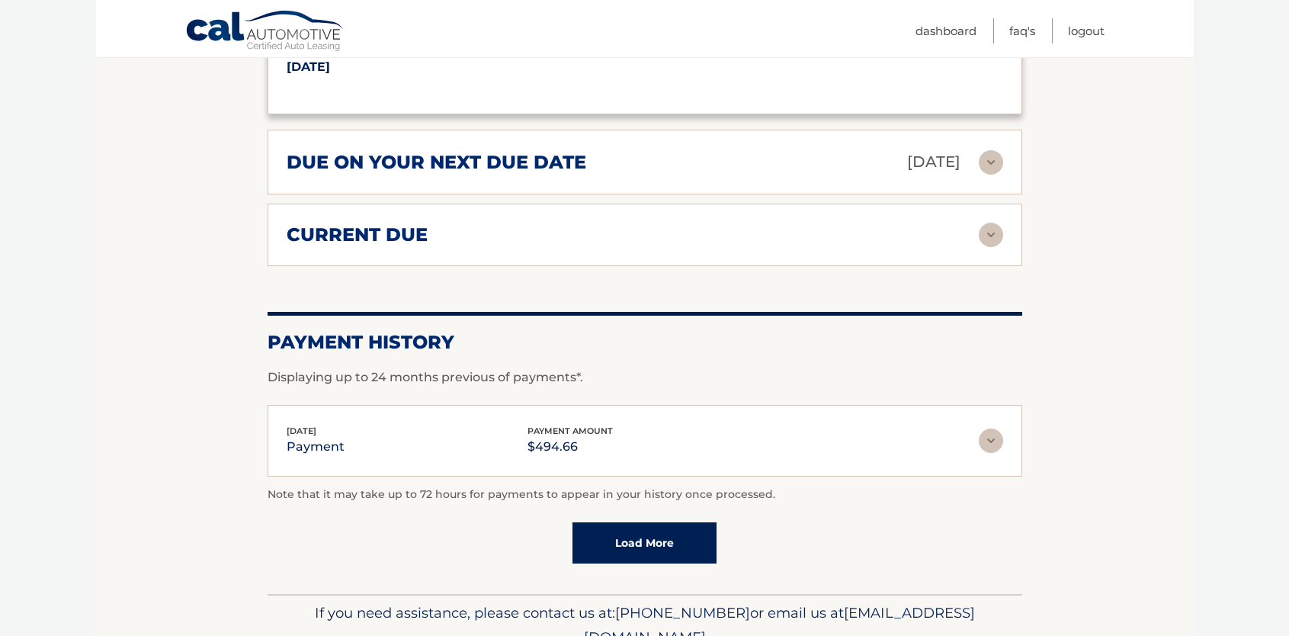
scroll to position [1449, 0]
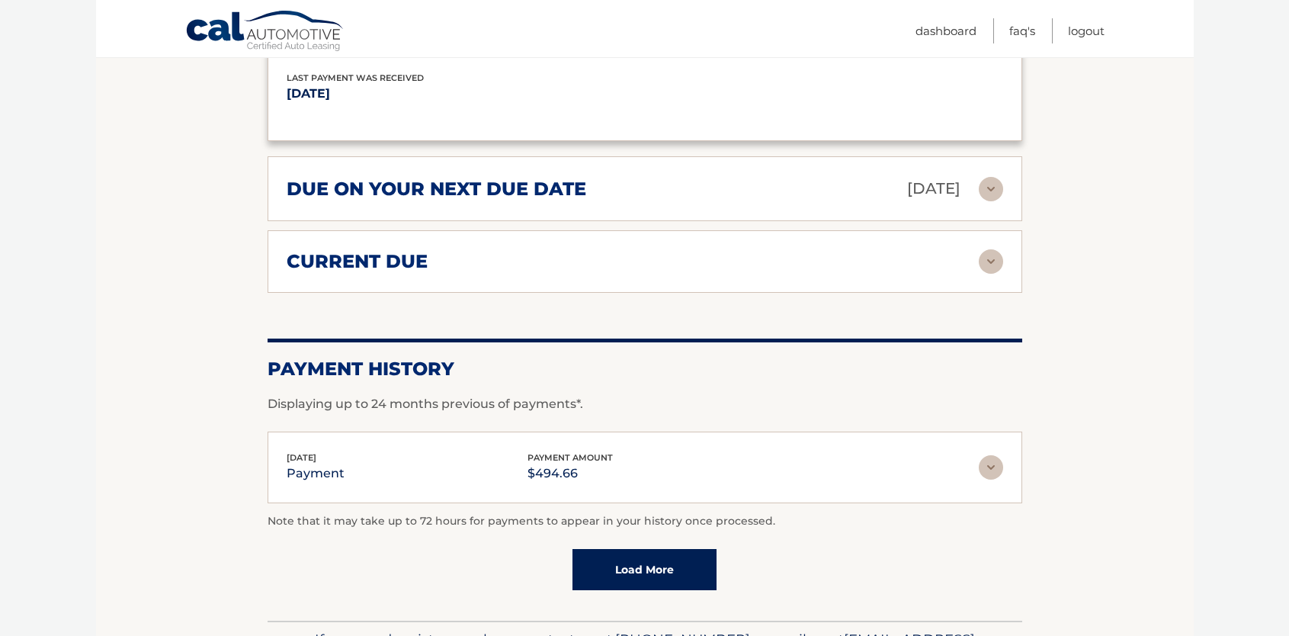
click at [646, 175] on div "due on your next due date Oct 14, 2025" at bounding box center [633, 188] width 692 height 27
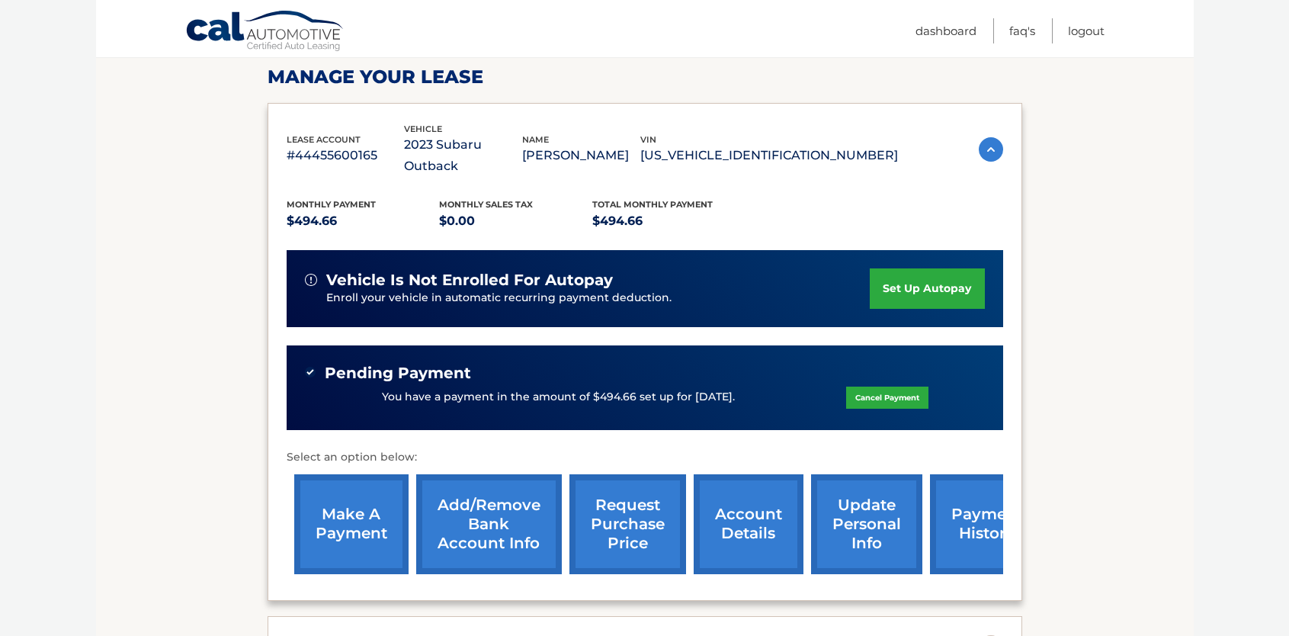
scroll to position [228, 0]
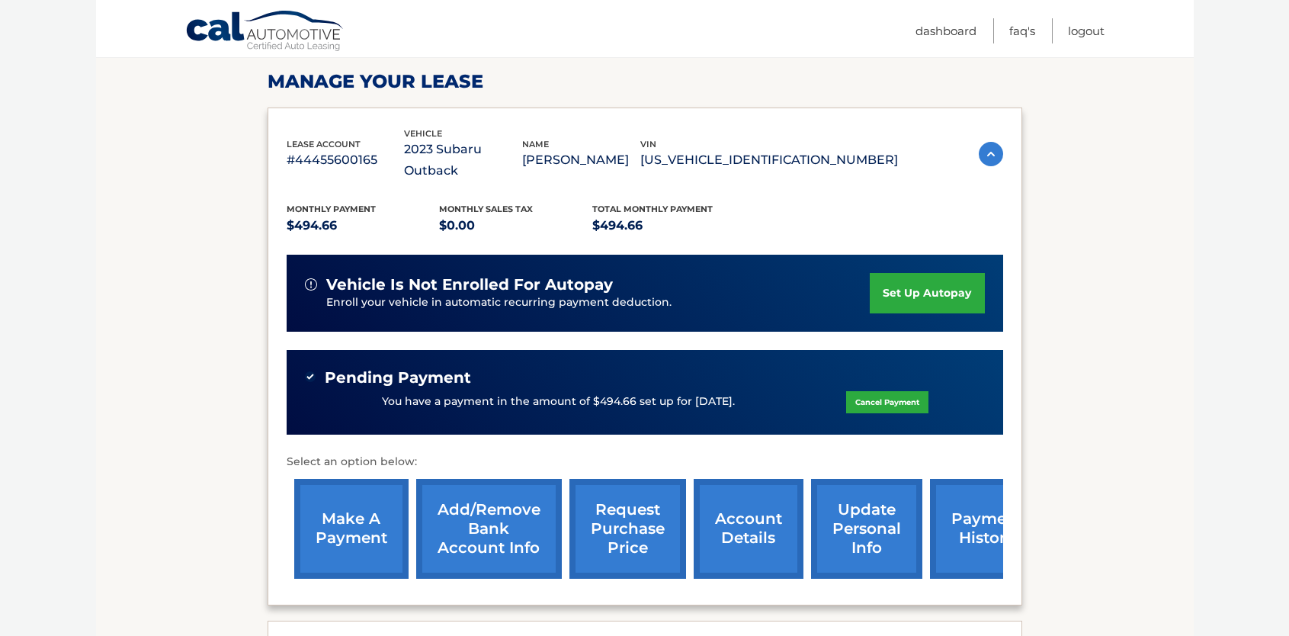
click at [969, 509] on link "payment history" at bounding box center [987, 529] width 114 height 100
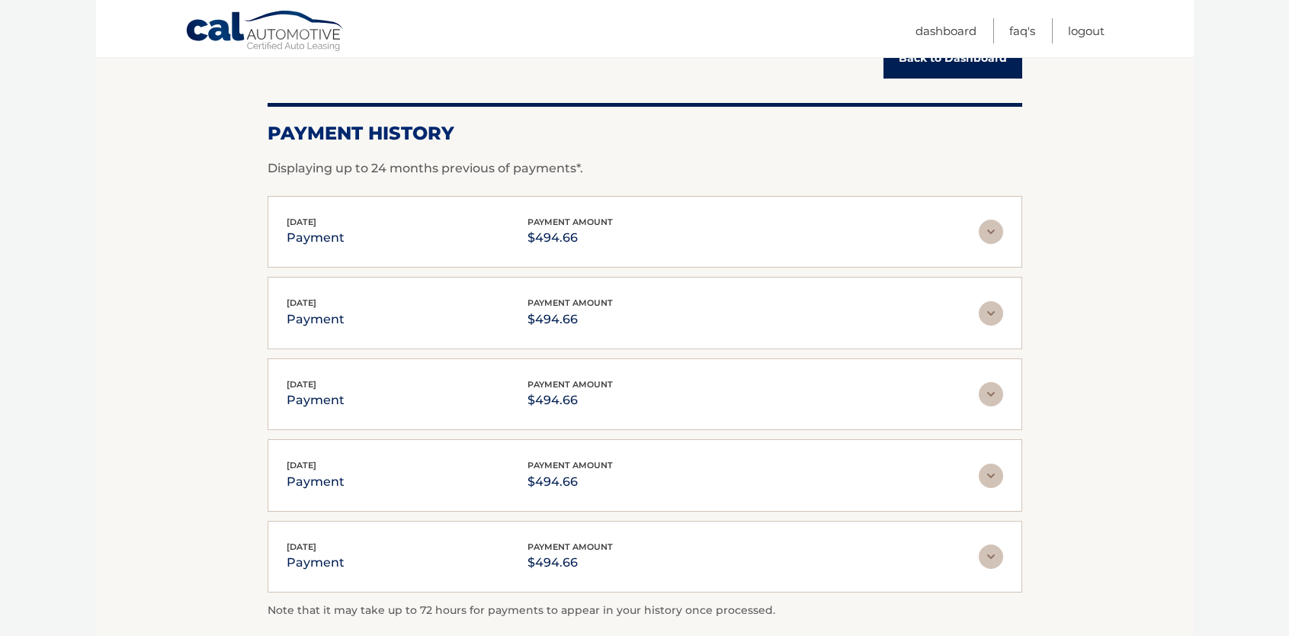
scroll to position [229, 0]
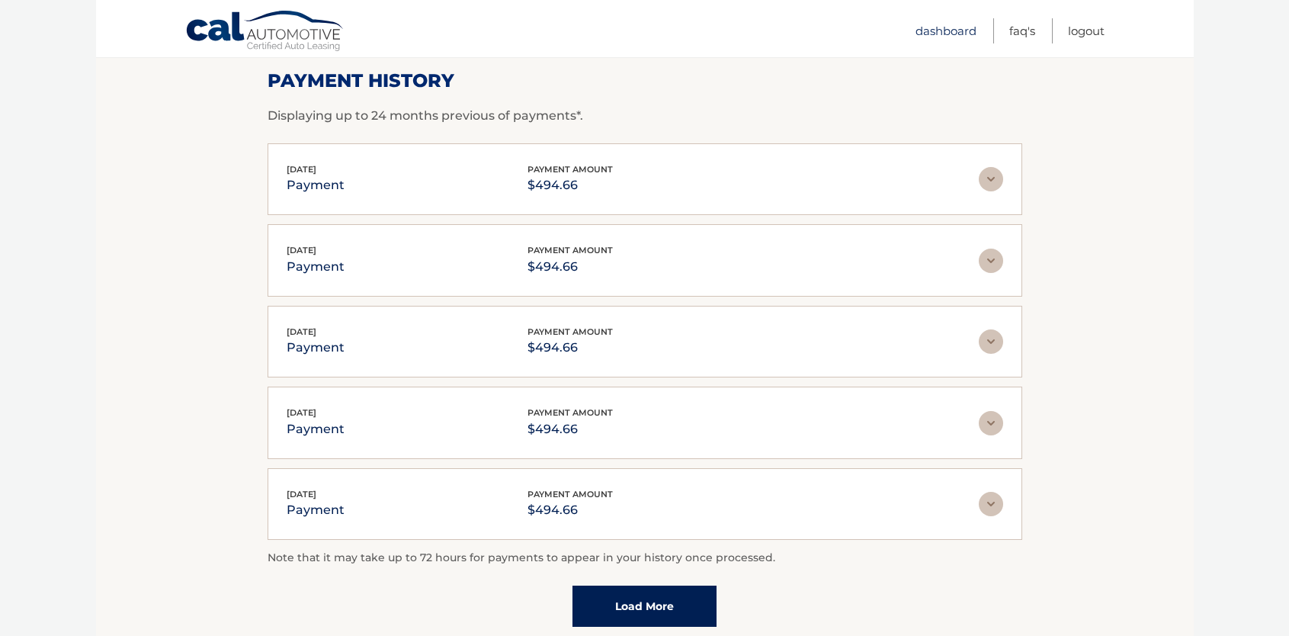
click at [939, 25] on link "Dashboard" at bounding box center [946, 30] width 61 height 25
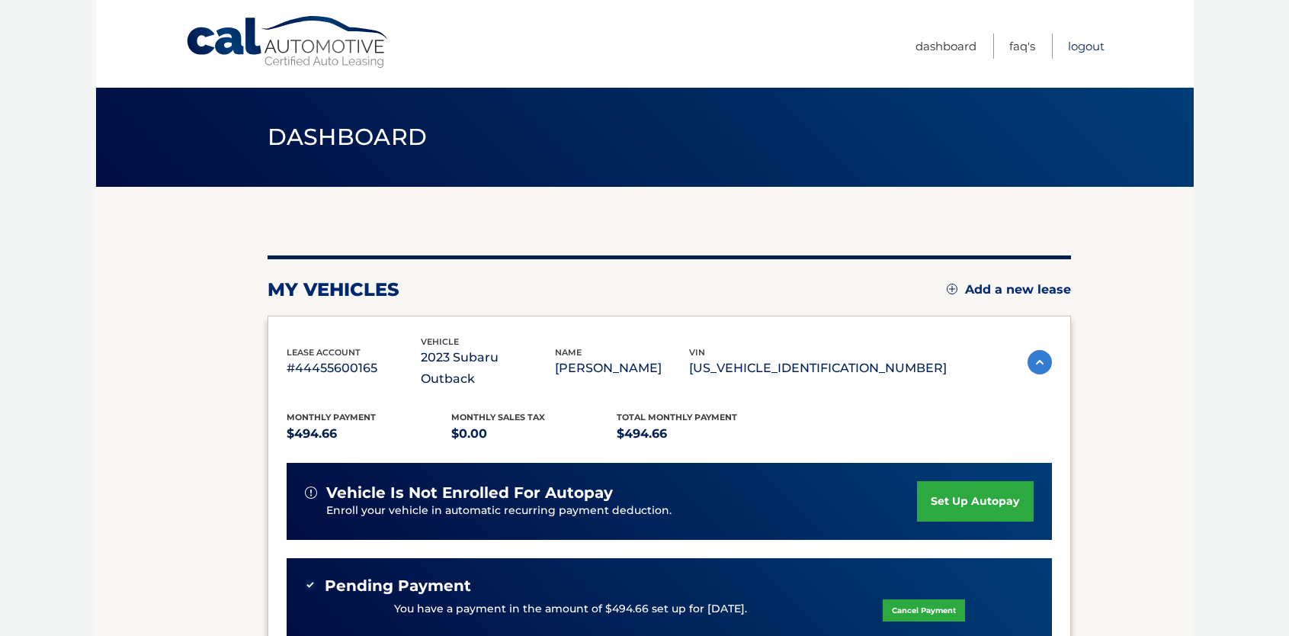
click at [1088, 35] on link "Logout" at bounding box center [1086, 46] width 37 height 25
